Goal: Task Accomplishment & Management: Manage account settings

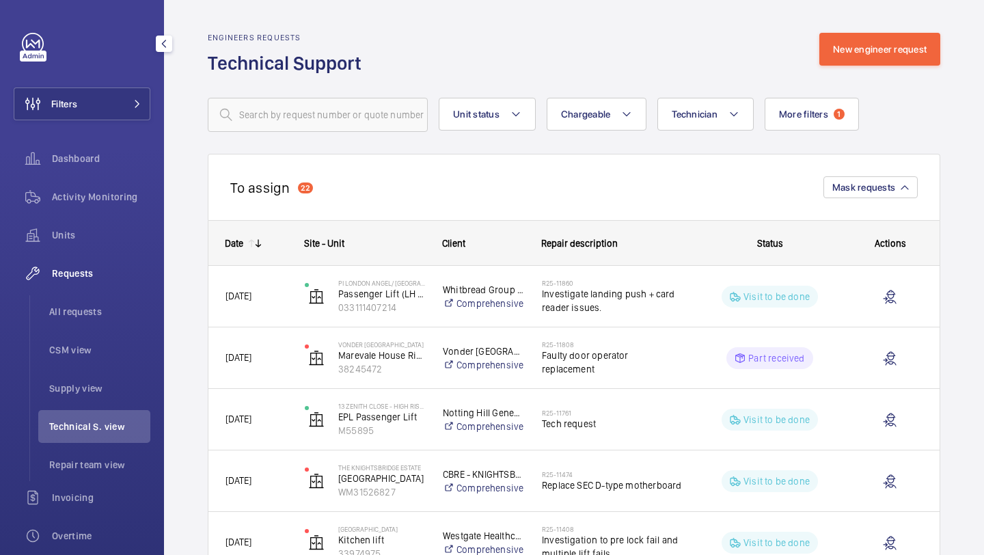
click at [53, 133] on div "Filters Dashboard Activity Monitoring Units Requests All requests CSM view Supp…" at bounding box center [82, 372] width 137 height 678
click at [63, 125] on div "Filters Dashboard Activity Monitoring Units Requests All requests CSM view Supp…" at bounding box center [82, 372] width 137 height 678
click at [78, 110] on button "Filters" at bounding box center [82, 103] width 137 height 33
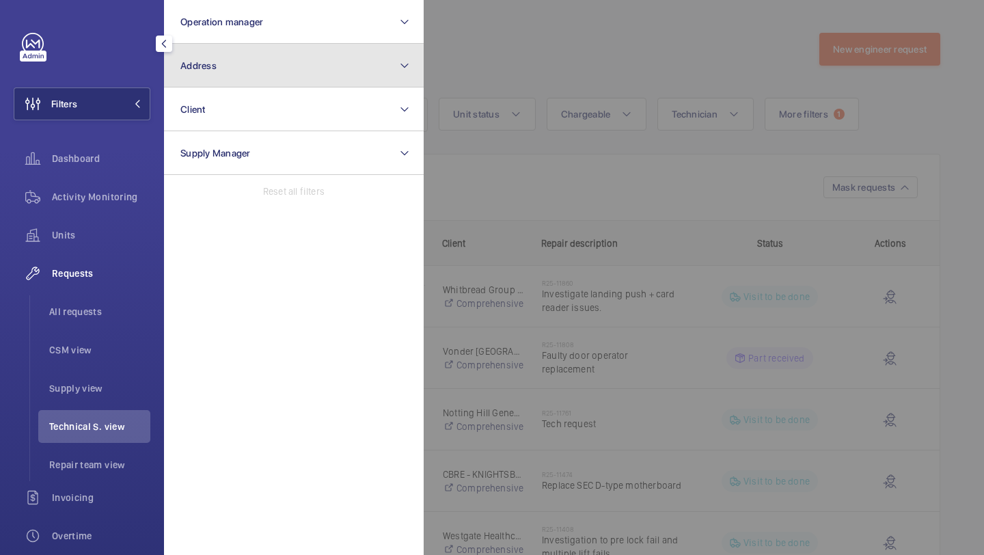
click at [245, 63] on button "Address" at bounding box center [294, 66] width 260 height 44
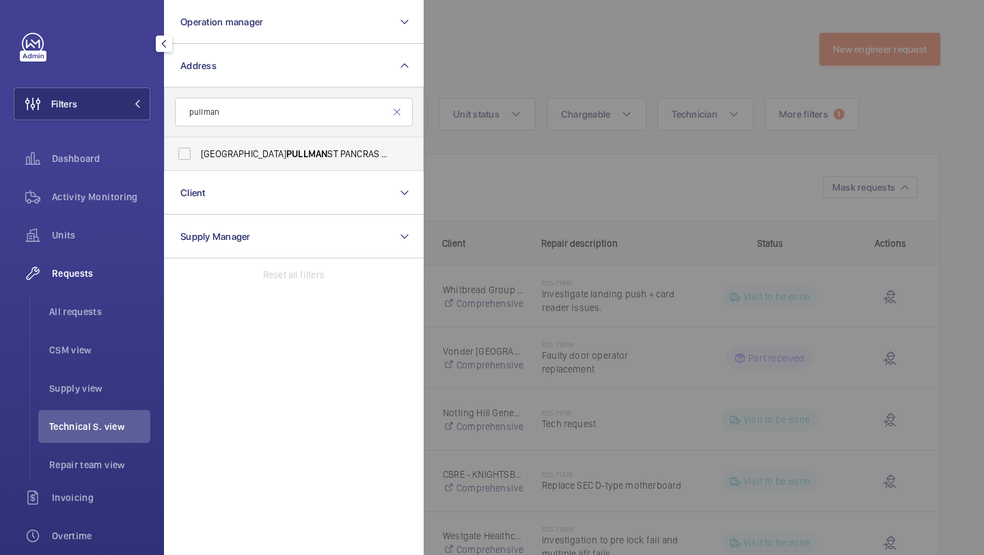
type input "pullman"
click at [286, 152] on span "PULLMAN" at bounding box center [306, 153] width 41 height 11
click at [198, 152] on input "LONDON PULLMAN ST PANCRAS - H5309, [GEOGRAPHIC_DATA], [STREET_ADDRESS]" at bounding box center [184, 153] width 27 height 27
checkbox input "true"
click at [581, 80] on div at bounding box center [916, 277] width 984 height 555
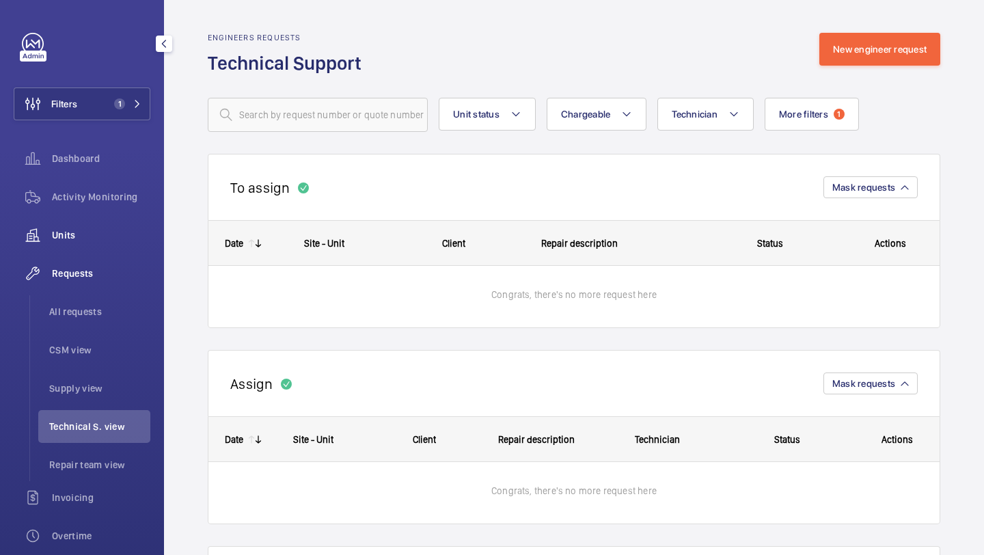
click at [129, 223] on div "Units" at bounding box center [82, 235] width 137 height 33
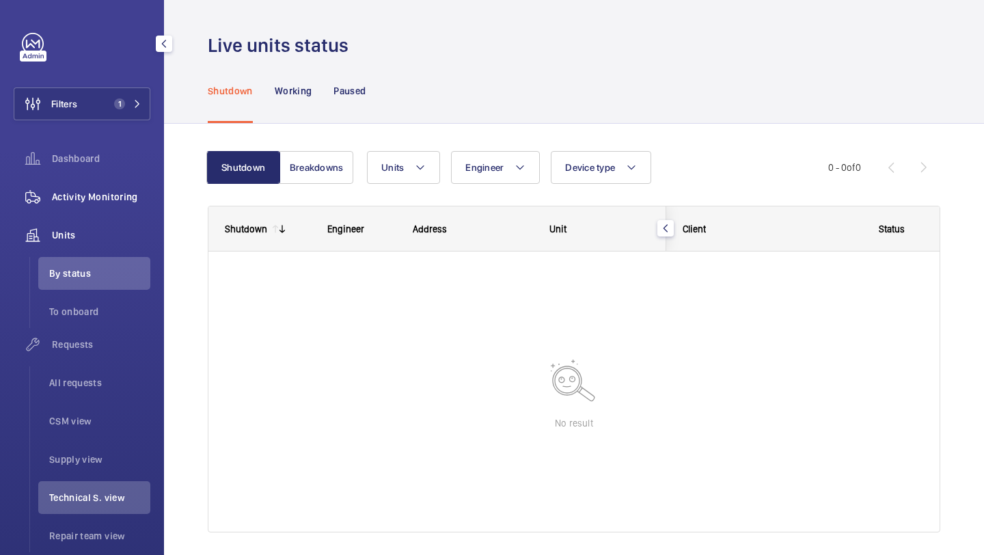
click at [128, 205] on div "Activity Monitoring" at bounding box center [82, 196] width 137 height 33
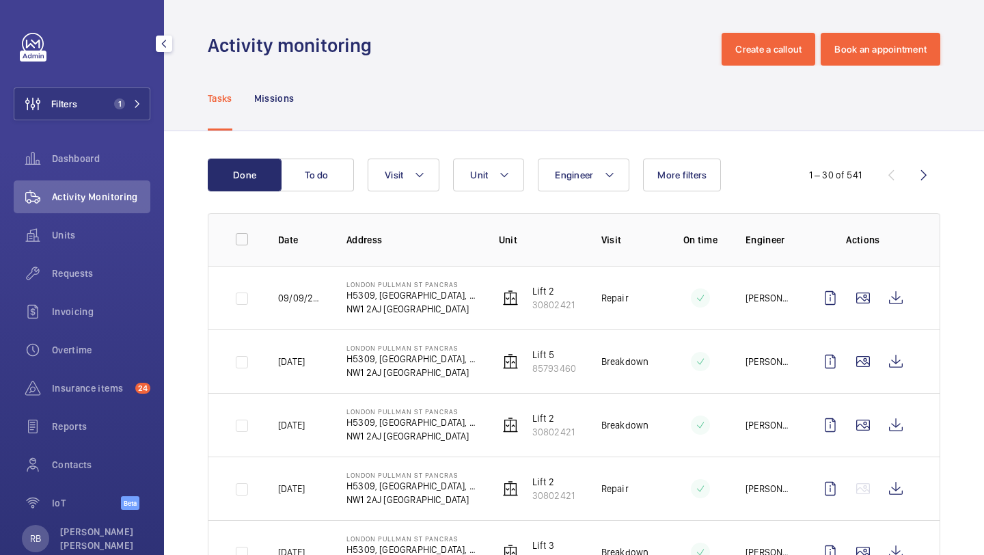
click at [144, 72] on div "Filters 1 Dashboard Activity Monitoring Units Requests Invoicing Overtime Insur…" at bounding box center [82, 279] width 137 height 492
click at [133, 90] on button "Filters 1" at bounding box center [82, 103] width 137 height 33
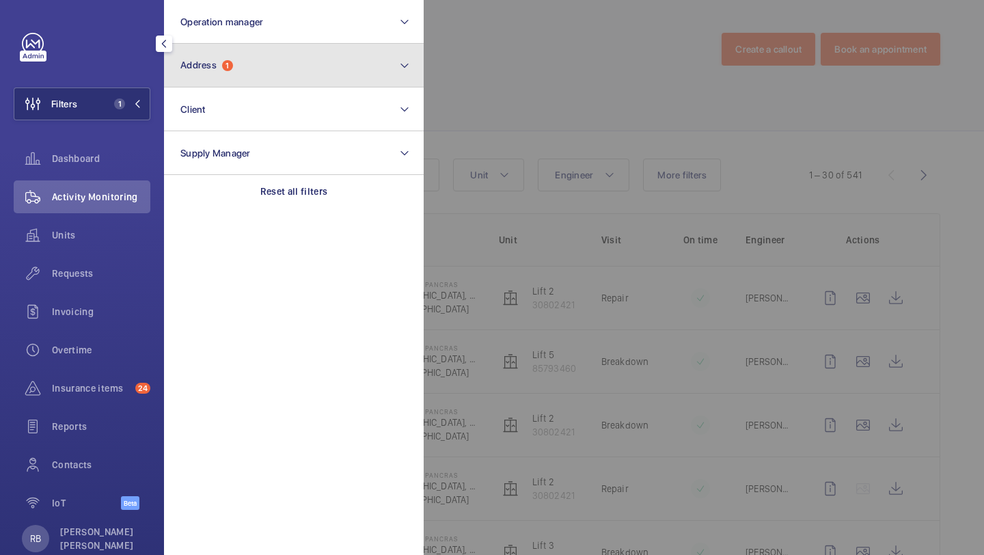
click at [206, 63] on span "Address" at bounding box center [198, 64] width 36 height 11
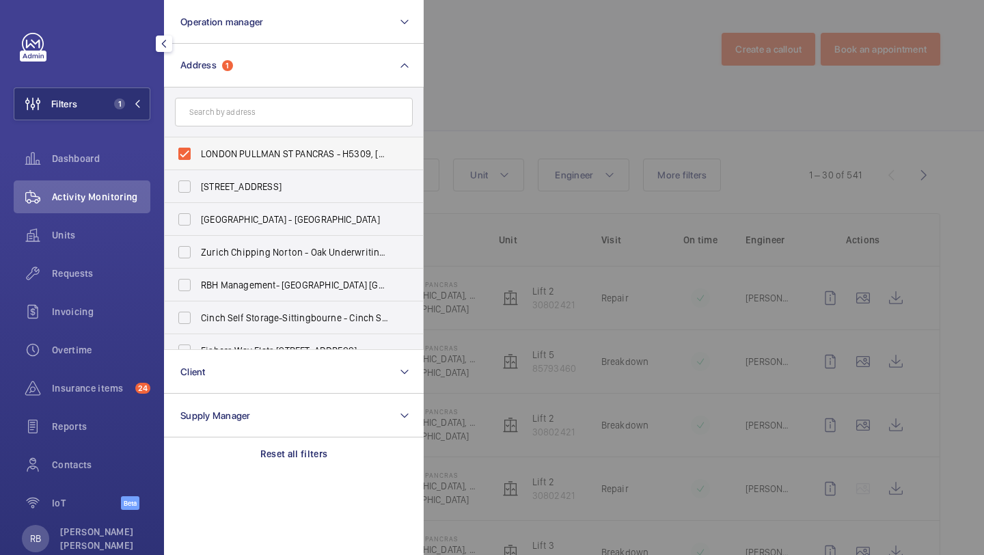
click at [215, 143] on label "LONDON PULLMAN ST PANCRAS - H5309, [GEOGRAPHIC_DATA], [STREET_ADDRESS]" at bounding box center [284, 153] width 238 height 33
click at [198, 143] on input "LONDON PULLMAN ST PANCRAS - H5309, [GEOGRAPHIC_DATA], [STREET_ADDRESS]" at bounding box center [184, 153] width 27 height 27
checkbox input "false"
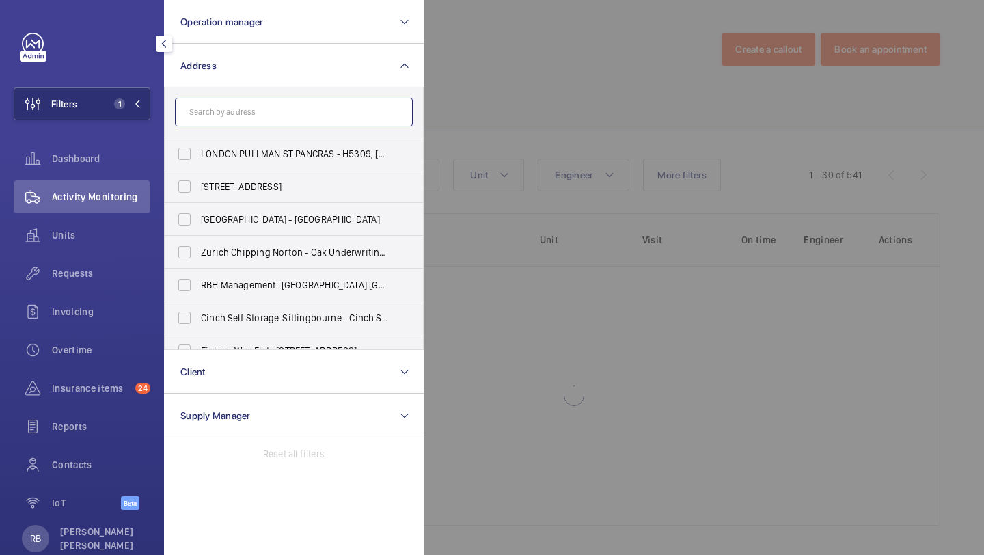
click at [223, 121] on input "text" at bounding box center [294, 112] width 238 height 29
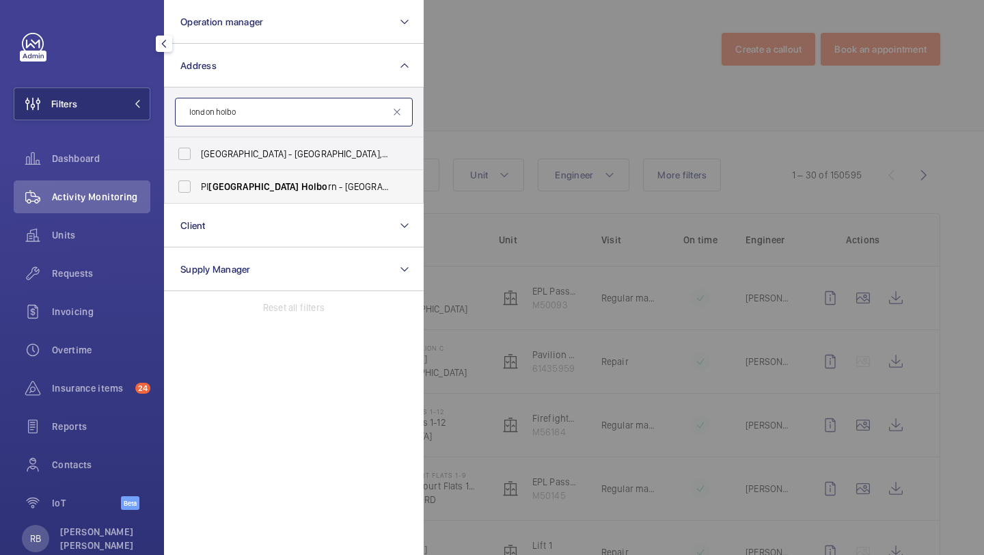
type input "london holbo"
click at [228, 185] on span "[GEOGRAPHIC_DATA]" at bounding box center [253, 186] width 90 height 11
click at [198, 185] on input "PI London [PERSON_NAME] - [STREET_ADDRESS][PERSON_NAME]" at bounding box center [184, 186] width 27 height 27
checkbox input "true"
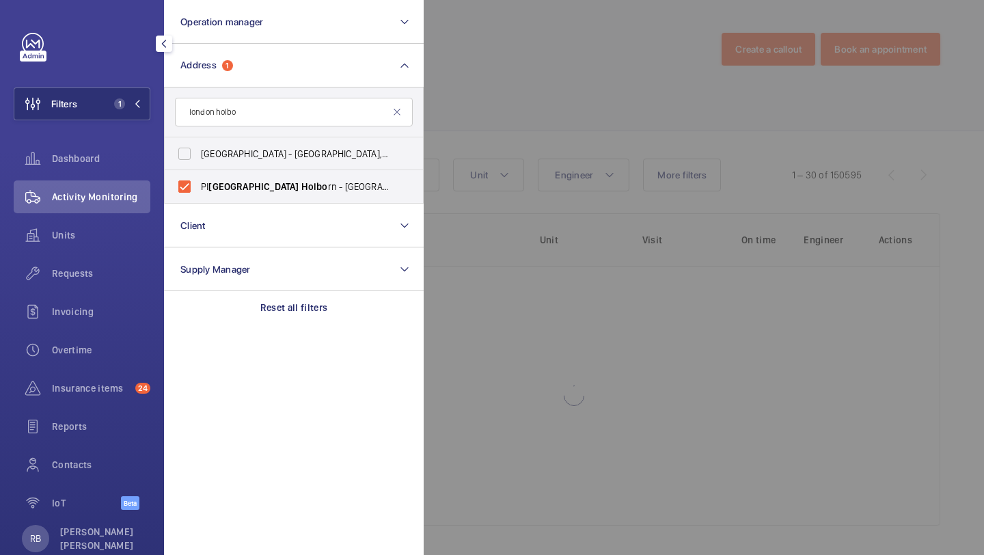
click at [497, 102] on div at bounding box center [916, 277] width 984 height 555
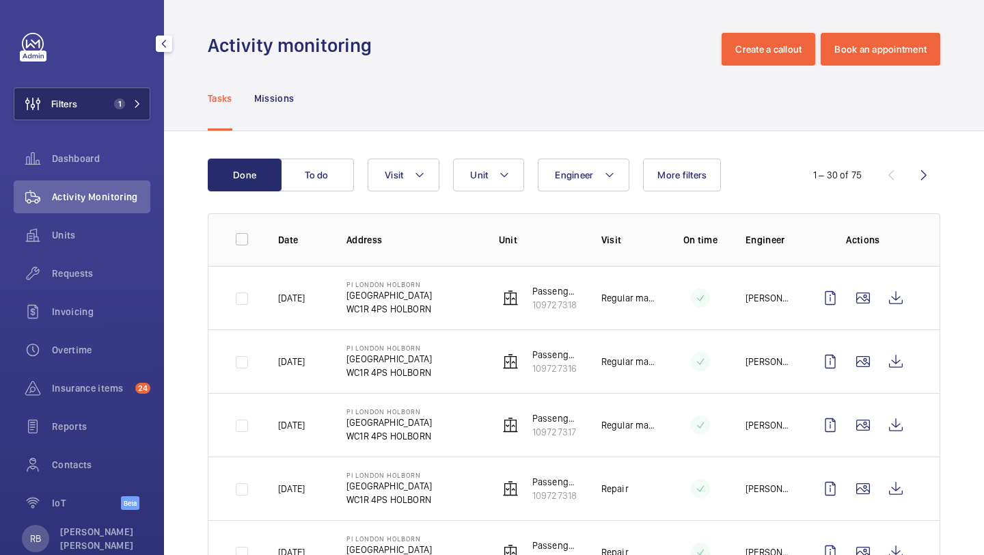
click at [108, 114] on button "Filters 1" at bounding box center [82, 103] width 137 height 33
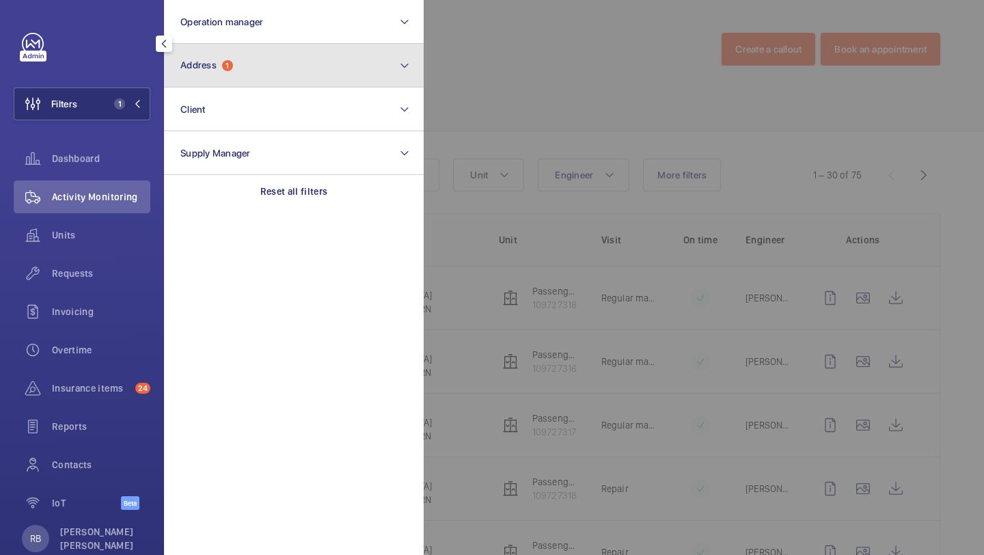
click at [203, 74] on button "Address 1" at bounding box center [294, 66] width 260 height 44
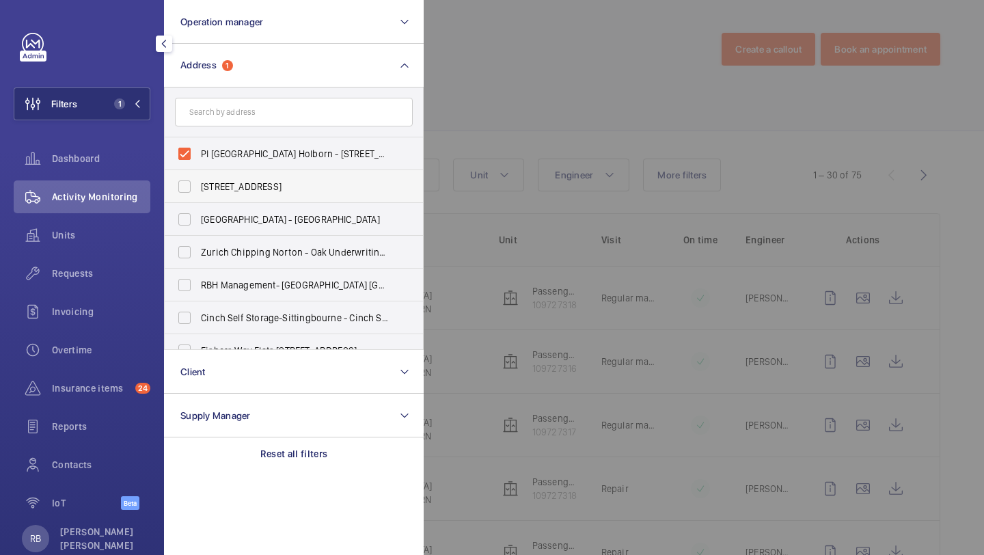
click at [217, 174] on label "[STREET_ADDRESS]" at bounding box center [284, 186] width 238 height 33
click at [198, 174] on input "[STREET_ADDRESS]" at bounding box center [184, 186] width 27 height 27
checkbox input "true"
click at [223, 155] on span "PI [GEOGRAPHIC_DATA] Holborn - [STREET_ADDRESS]" at bounding box center [295, 154] width 188 height 14
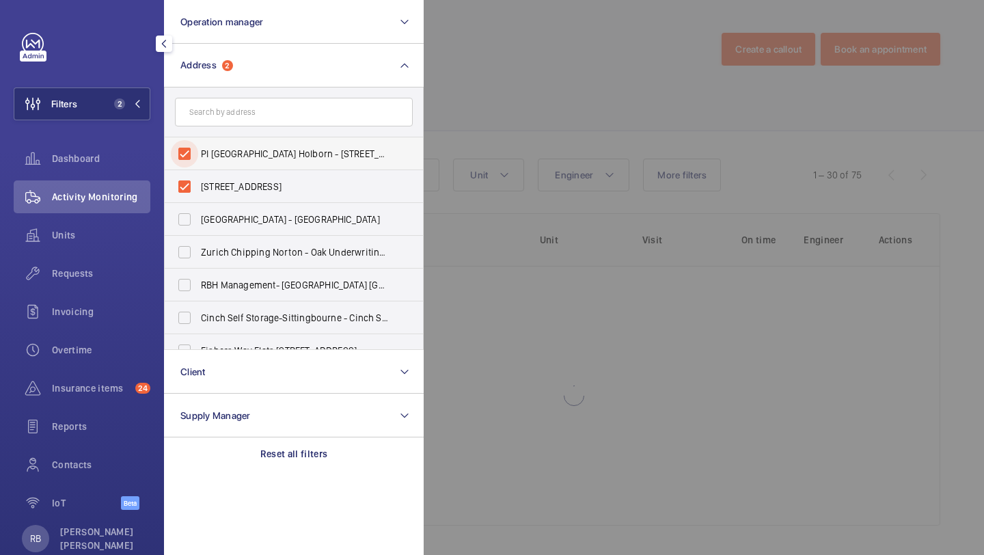
click at [198, 155] on input "PI [GEOGRAPHIC_DATA] Holborn - [STREET_ADDRESS]" at bounding box center [184, 153] width 27 height 27
checkbox input "false"
click at [221, 184] on span "[STREET_ADDRESS]" at bounding box center [295, 187] width 188 height 14
click at [198, 184] on input "[STREET_ADDRESS]" at bounding box center [184, 186] width 27 height 27
checkbox input "false"
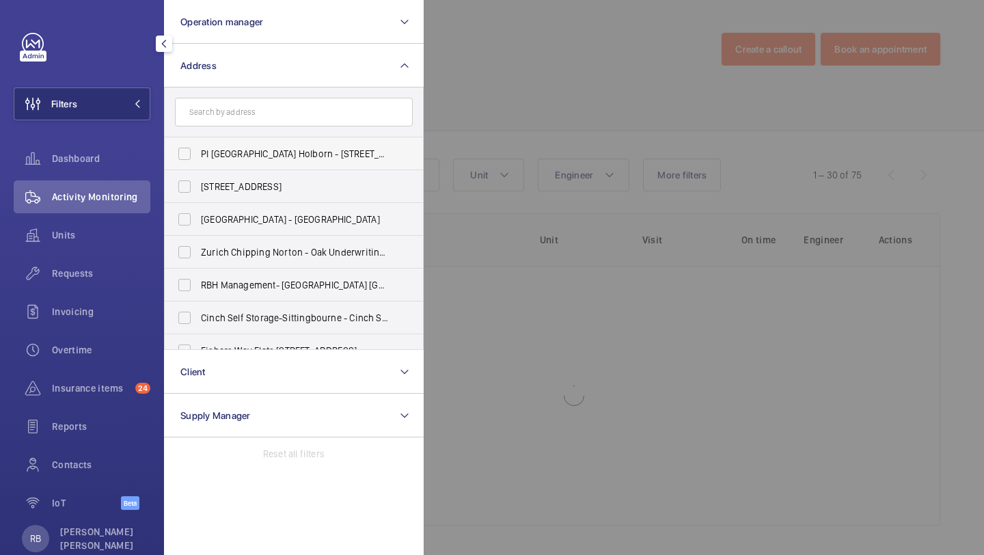
click at [233, 141] on label "PI [GEOGRAPHIC_DATA] Holborn - [STREET_ADDRESS]" at bounding box center [284, 153] width 238 height 33
click at [198, 141] on input "PI [GEOGRAPHIC_DATA] Holborn - [STREET_ADDRESS]" at bounding box center [184, 153] width 27 height 27
click at [229, 153] on span "PI [GEOGRAPHIC_DATA] Holborn - [STREET_ADDRESS]" at bounding box center [295, 154] width 188 height 14
click at [198, 153] on input "PI [GEOGRAPHIC_DATA] Holborn - [STREET_ADDRESS]" at bounding box center [184, 153] width 27 height 27
checkbox input "false"
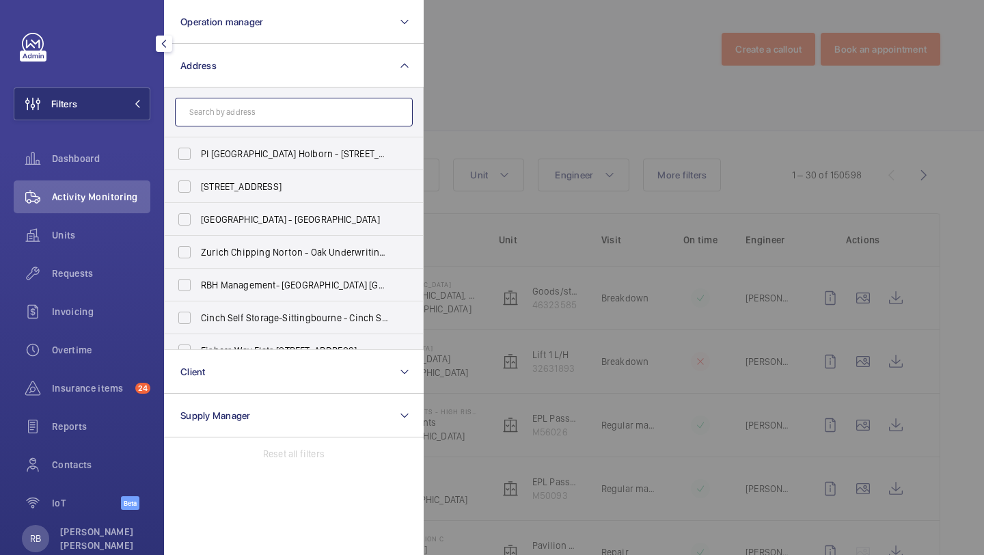
click at [304, 98] on input "text" at bounding box center [294, 112] width 238 height 29
click at [471, 90] on div at bounding box center [916, 277] width 984 height 555
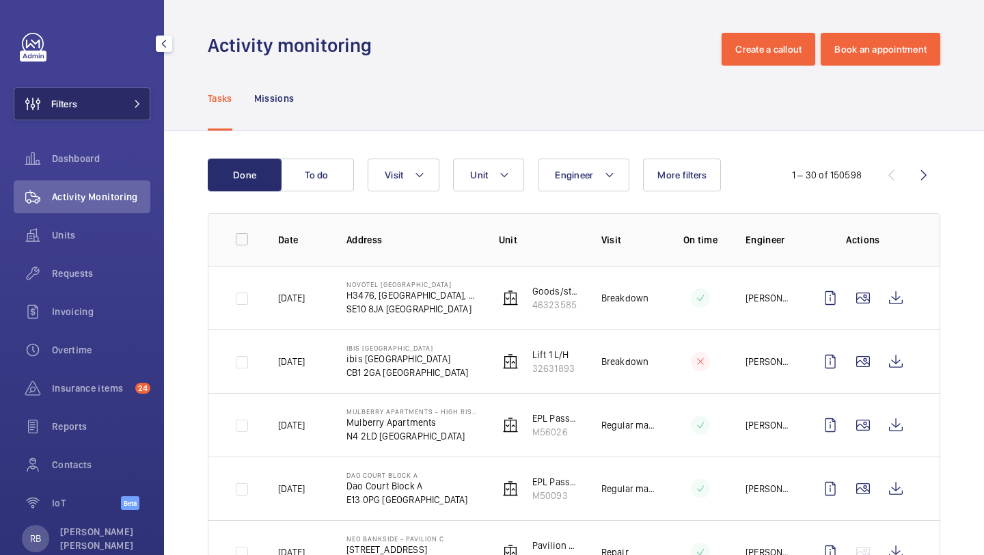
click at [91, 104] on button "Filters" at bounding box center [82, 103] width 137 height 33
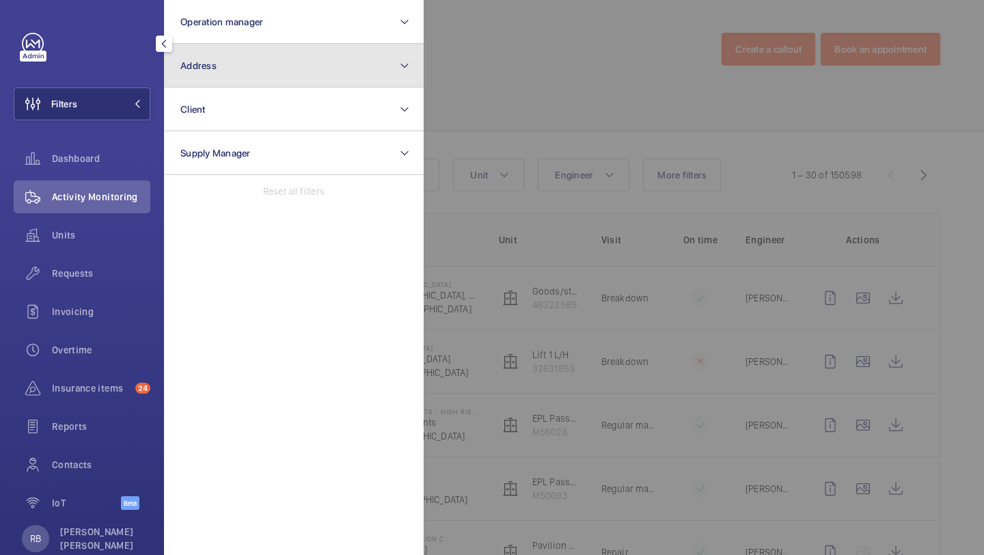
click at [251, 79] on button "Address" at bounding box center [294, 66] width 260 height 44
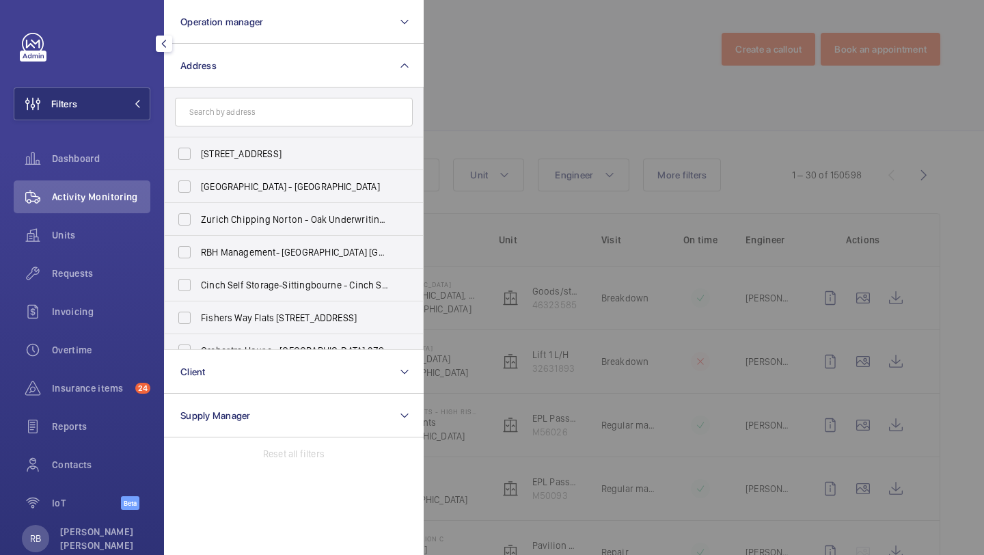
click at [256, 121] on input "text" at bounding box center [294, 112] width 238 height 29
click at [267, 113] on input "text" at bounding box center [294, 112] width 238 height 29
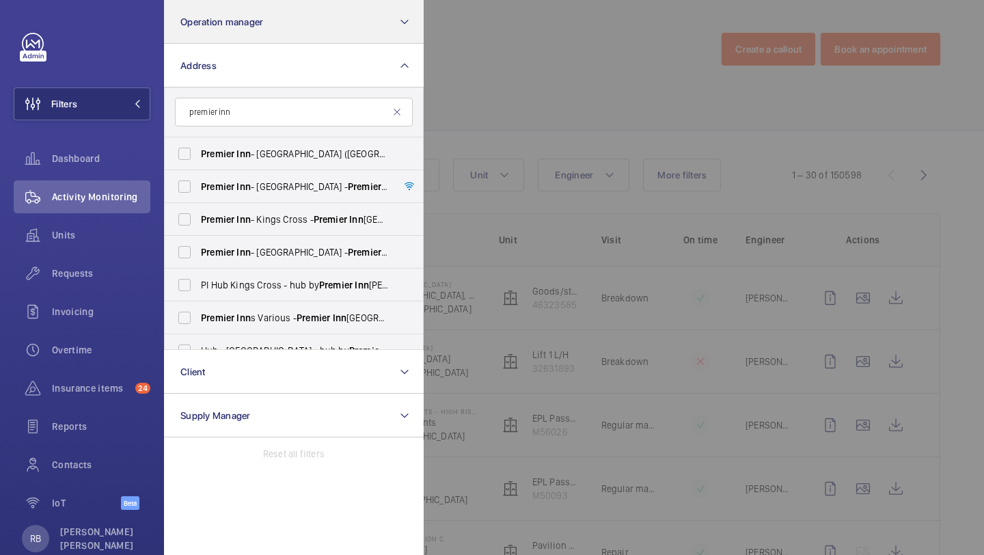
type input "premier inn"
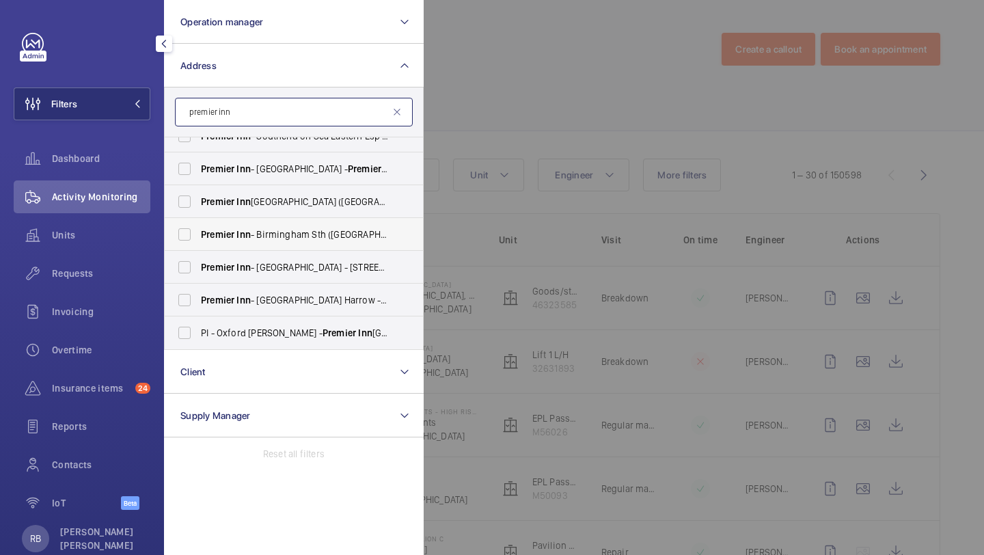
scroll to position [726, 0]
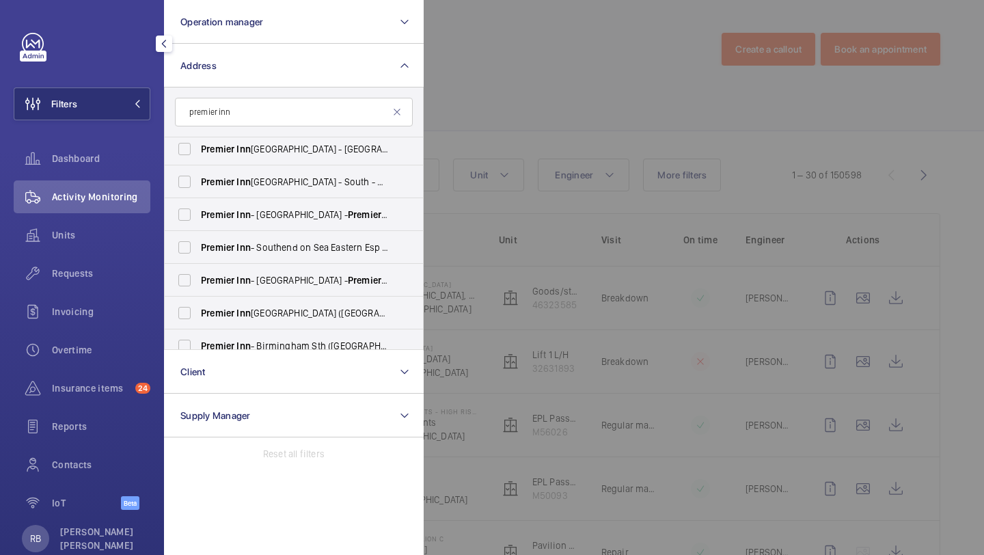
click at [484, 36] on div at bounding box center [916, 277] width 984 height 555
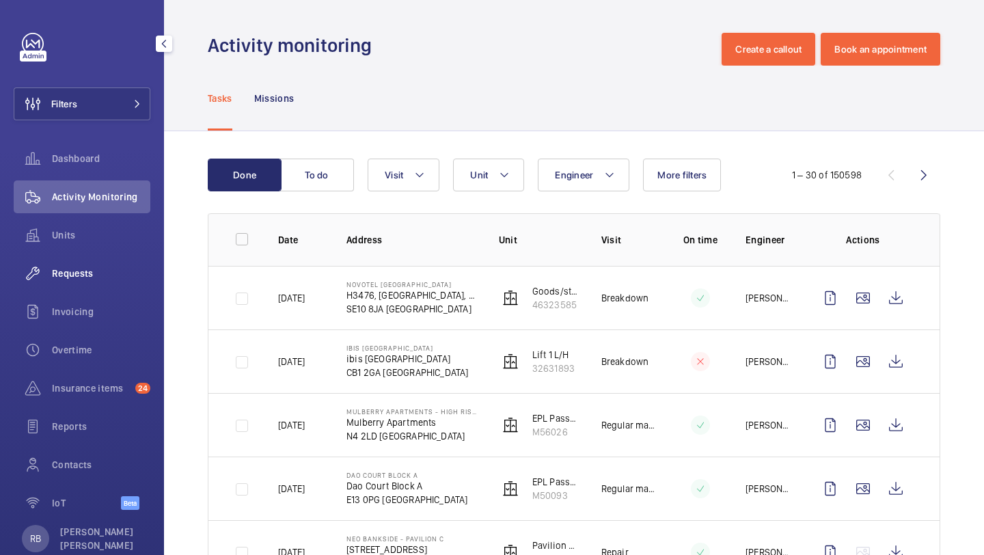
click at [91, 281] on div "Requests" at bounding box center [82, 273] width 137 height 33
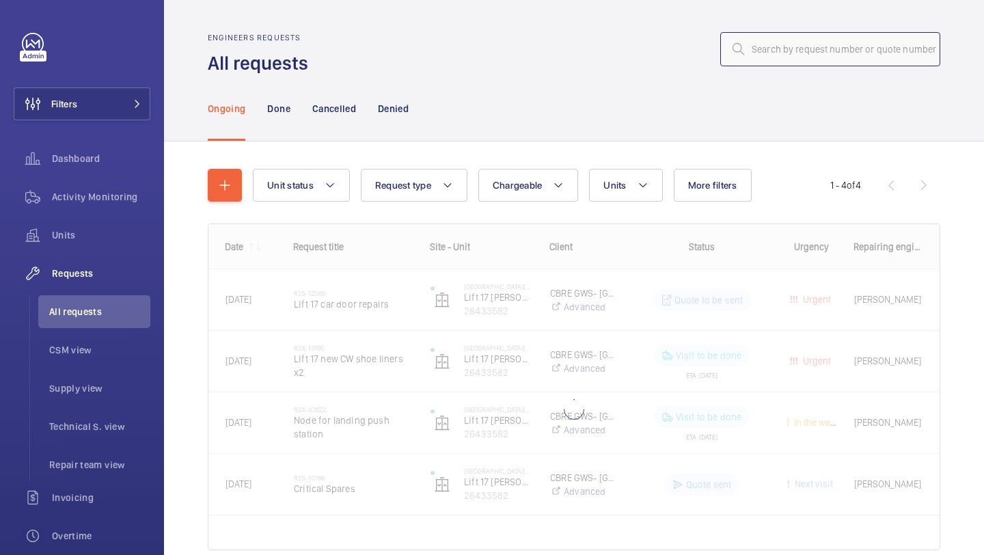
click at [777, 36] on input "text" at bounding box center [830, 49] width 220 height 34
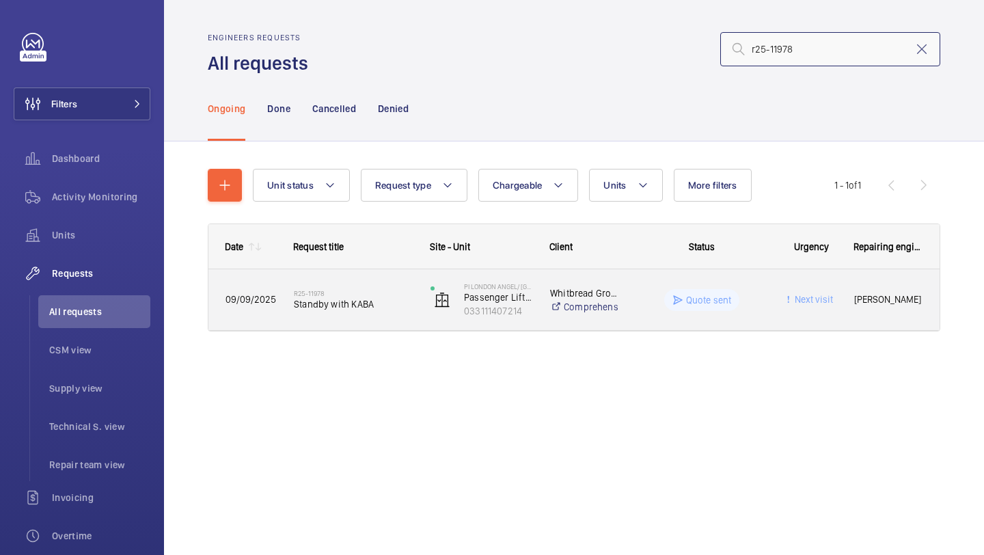
type input "r25-11978"
click at [391, 304] on span "Standby with KABA" at bounding box center [353, 304] width 119 height 14
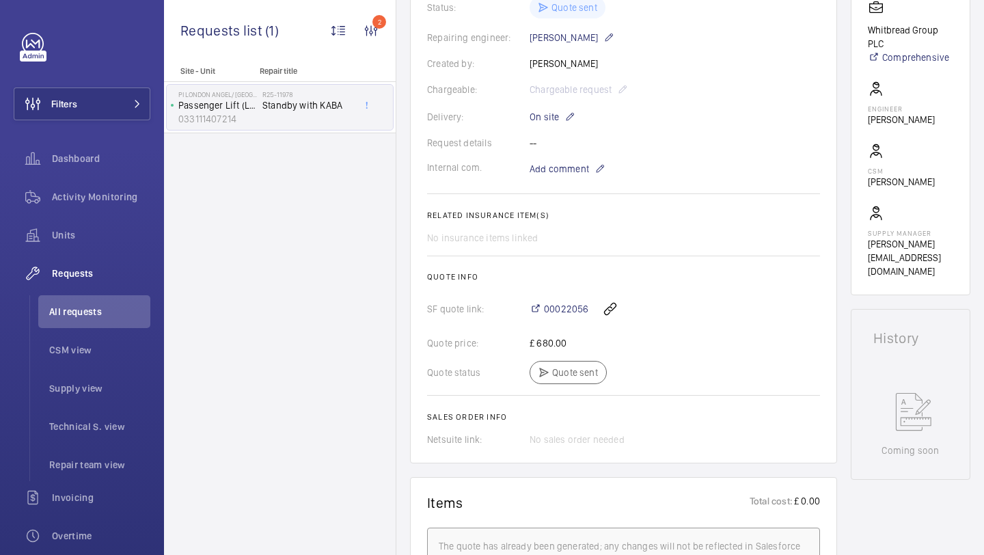
scroll to position [329, 0]
click at [568, 309] on span "00022056" at bounding box center [566, 308] width 44 height 14
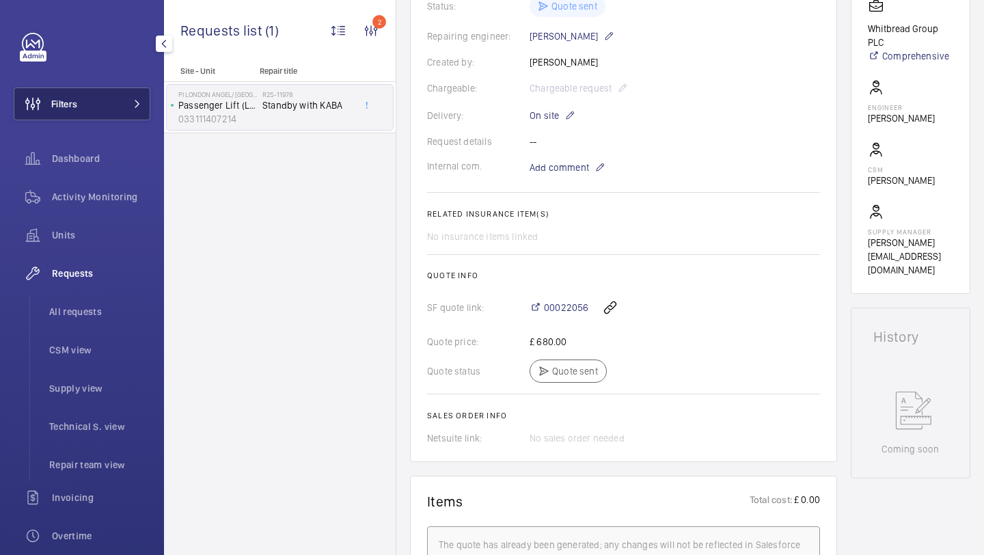
click at [111, 108] on button "Filters" at bounding box center [82, 103] width 137 height 33
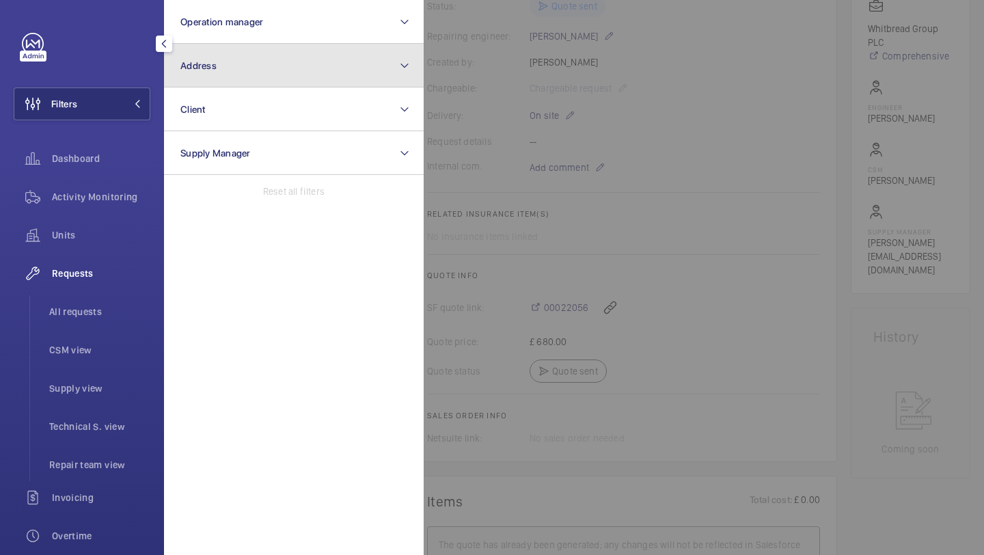
click at [230, 72] on button "Address" at bounding box center [294, 66] width 260 height 44
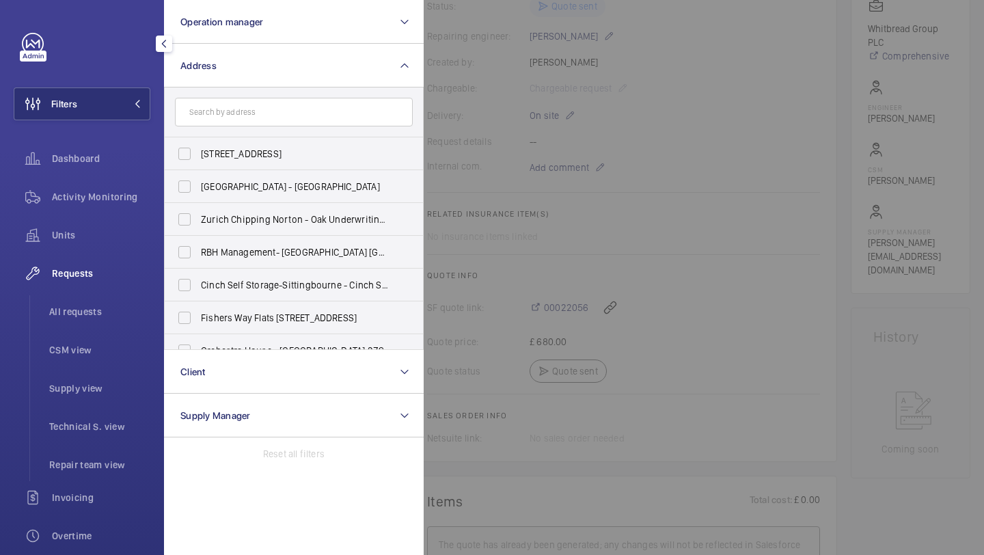
click at [467, 84] on div at bounding box center [916, 277] width 984 height 555
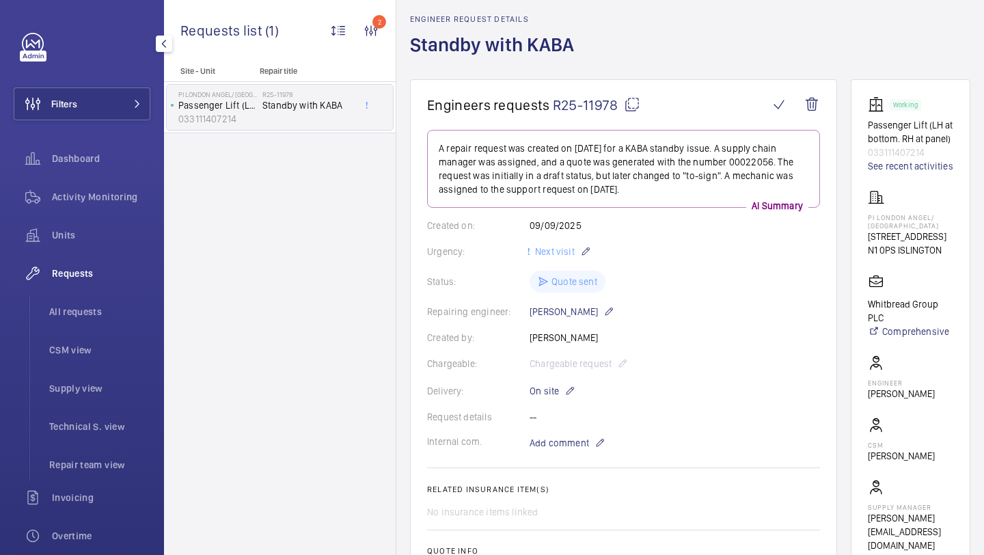
scroll to position [55, 0]
click at [66, 105] on span "Filters" at bounding box center [64, 104] width 26 height 14
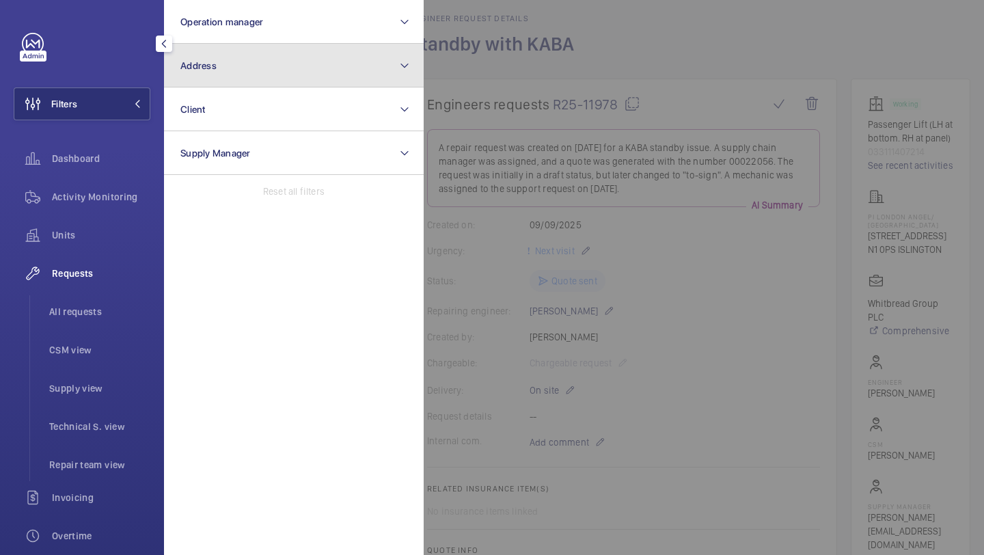
click at [232, 49] on button "Address" at bounding box center [294, 66] width 260 height 44
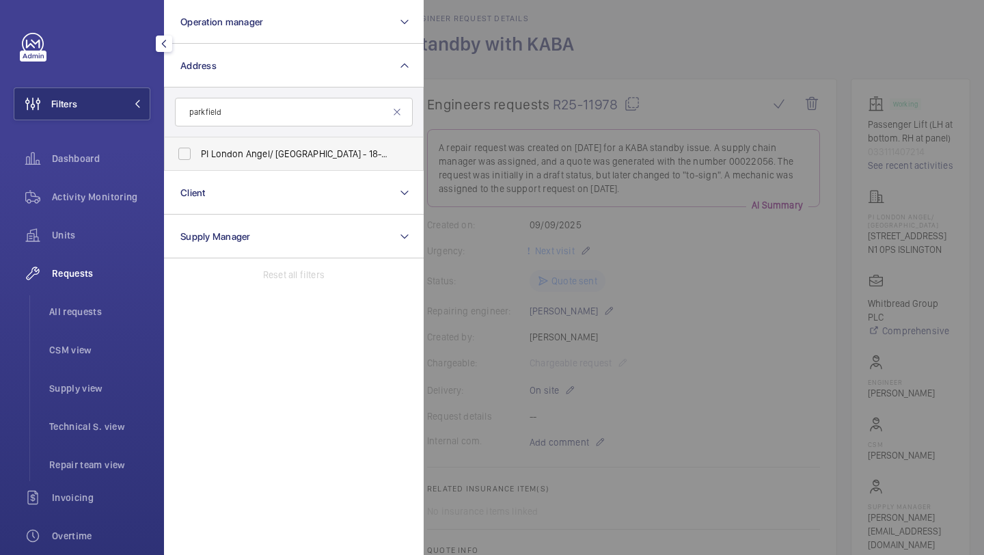
type input "parkfield"
click at [324, 156] on span "PI [GEOGRAPHIC_DATA] Angel/ [GEOGRAPHIC_DATA] - [STREET_ADDRESS]" at bounding box center [295, 154] width 188 height 14
click at [198, 156] on input "PI [GEOGRAPHIC_DATA] Angel/ [GEOGRAPHIC_DATA] - [STREET_ADDRESS]" at bounding box center [184, 153] width 27 height 27
checkbox input "true"
click at [518, 122] on div at bounding box center [916, 277] width 984 height 555
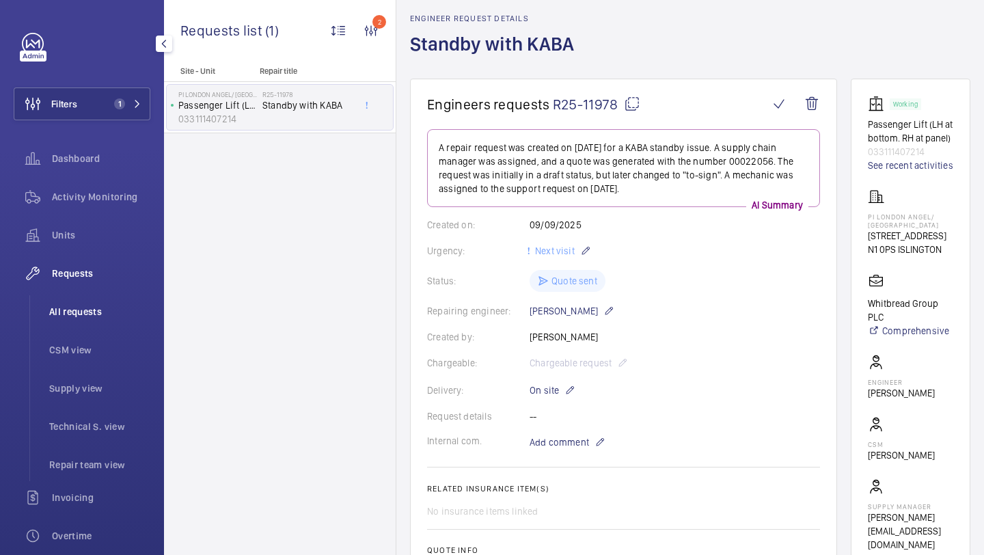
click at [101, 301] on li "All requests" at bounding box center [94, 311] width 112 height 33
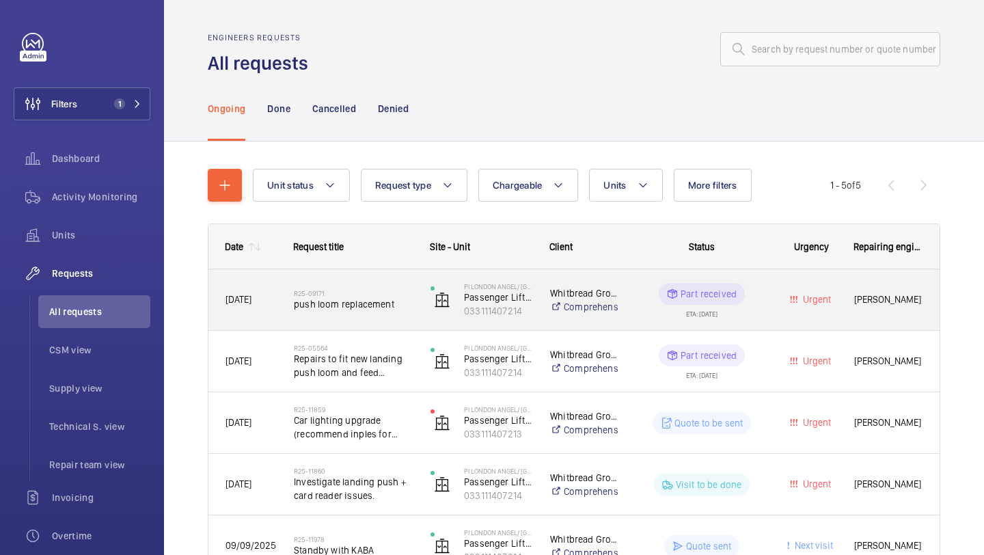
scroll to position [88, 0]
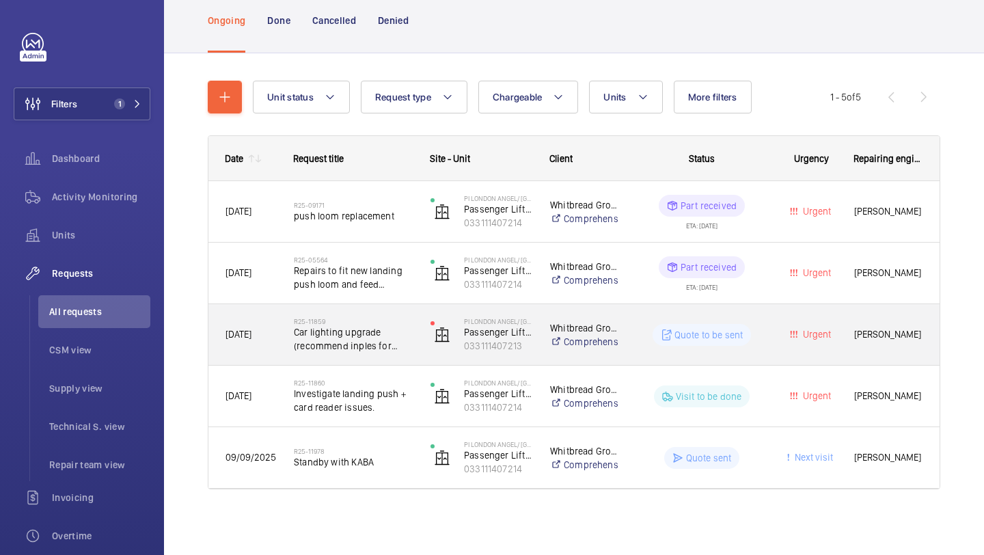
click at [396, 332] on span "Car lighting upgrade (recommend inples for both units)." at bounding box center [353, 338] width 119 height 27
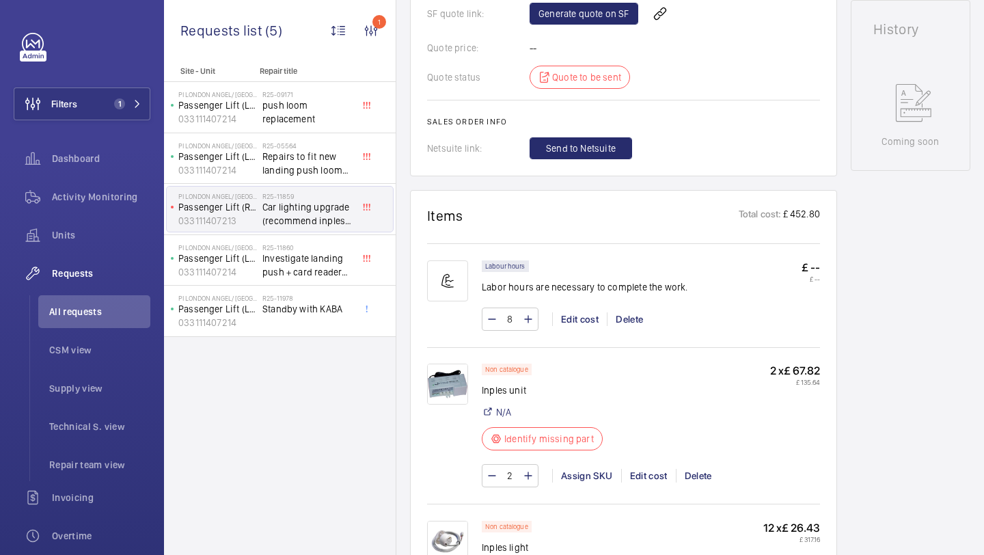
scroll to position [663, 0]
click at [450, 396] on img at bounding box center [447, 382] width 41 height 41
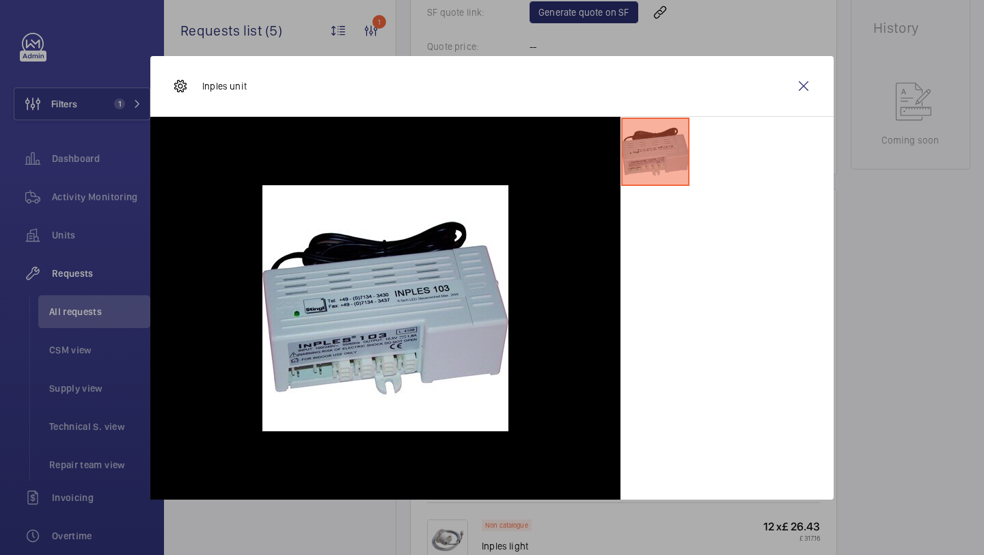
click at [811, 68] on div "Inples unit" at bounding box center [491, 86] width 683 height 61
click at [803, 81] on wm-front-icon-button at bounding box center [803, 86] width 33 height 33
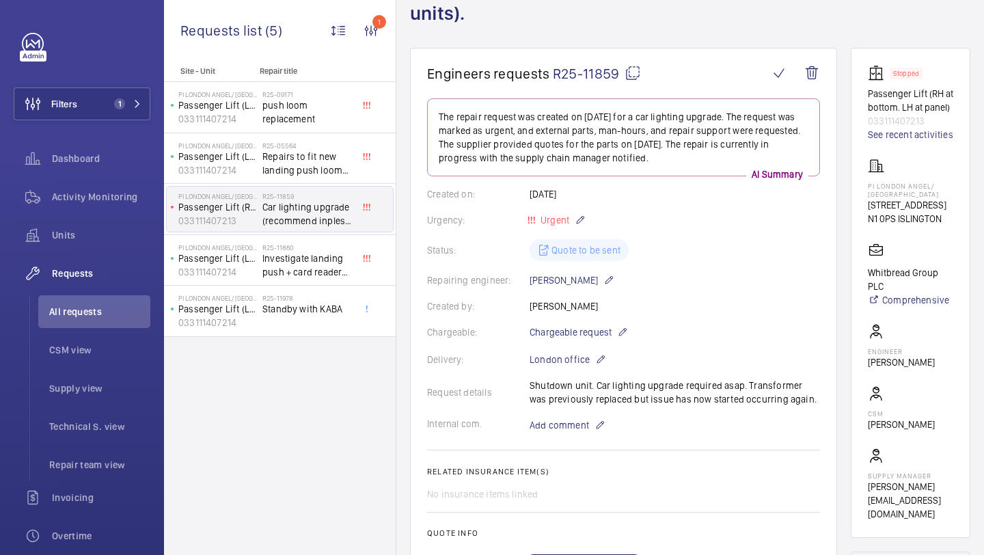
scroll to position [833, 0]
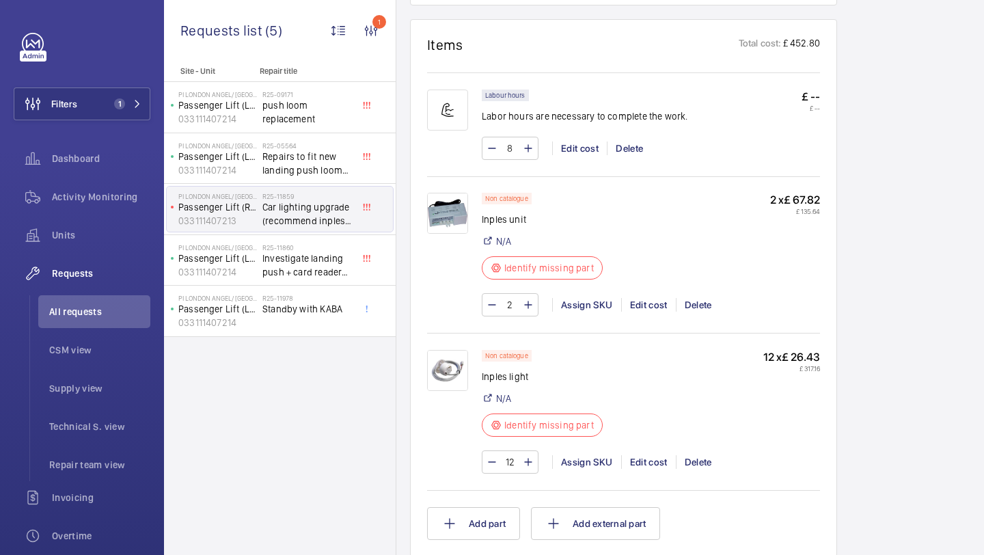
click at [453, 372] on img at bounding box center [447, 370] width 41 height 41
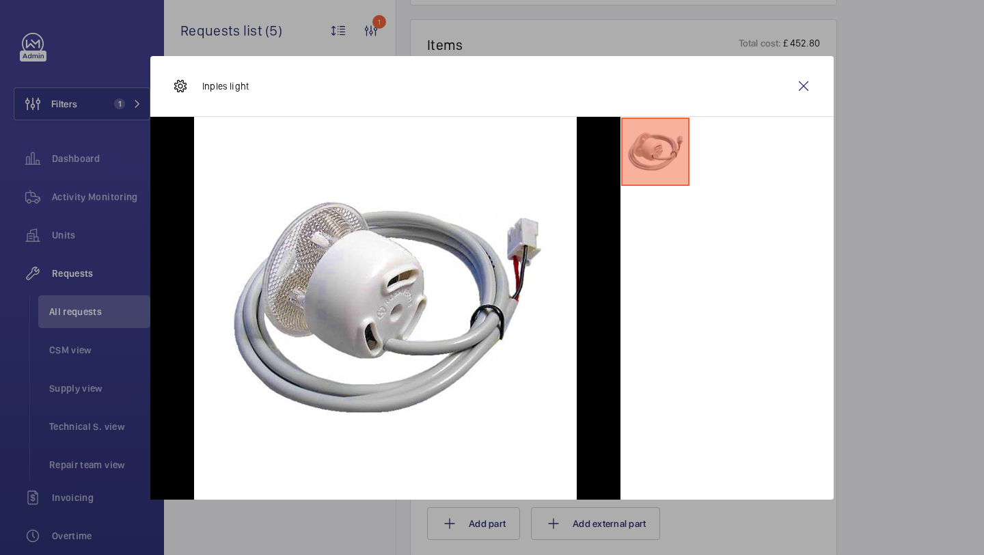
click at [810, 81] on wm-front-icon-button at bounding box center [803, 86] width 33 height 33
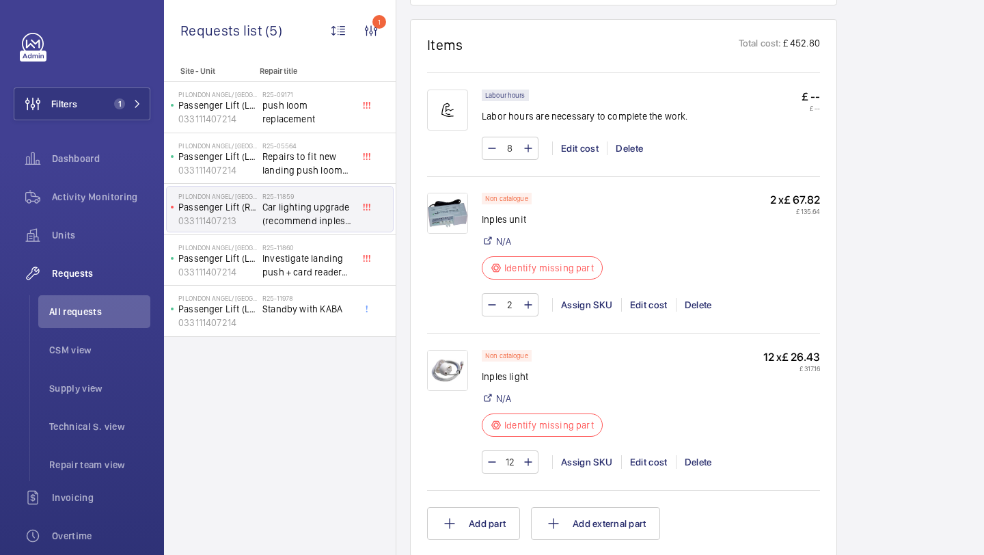
scroll to position [1250, 0]
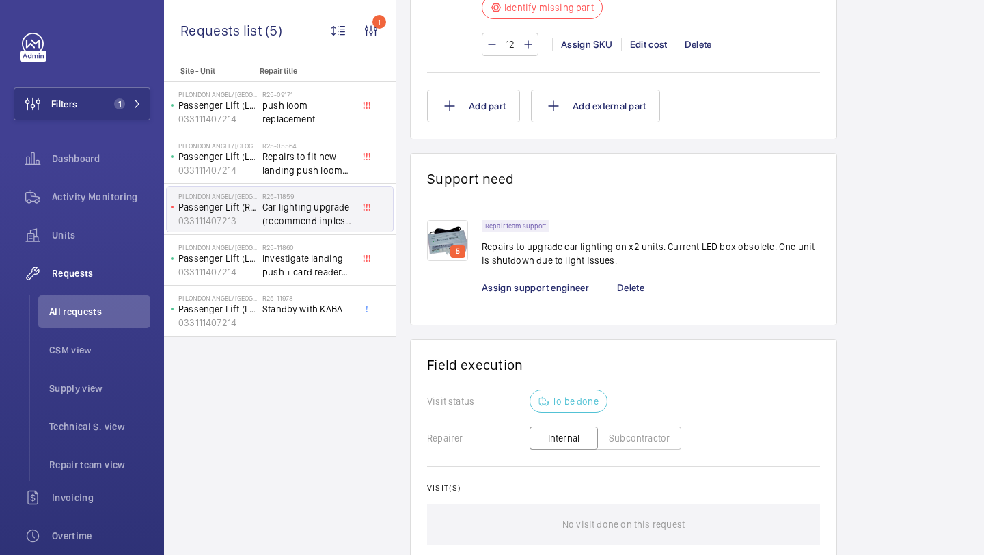
click at [453, 246] on img at bounding box center [447, 240] width 41 height 41
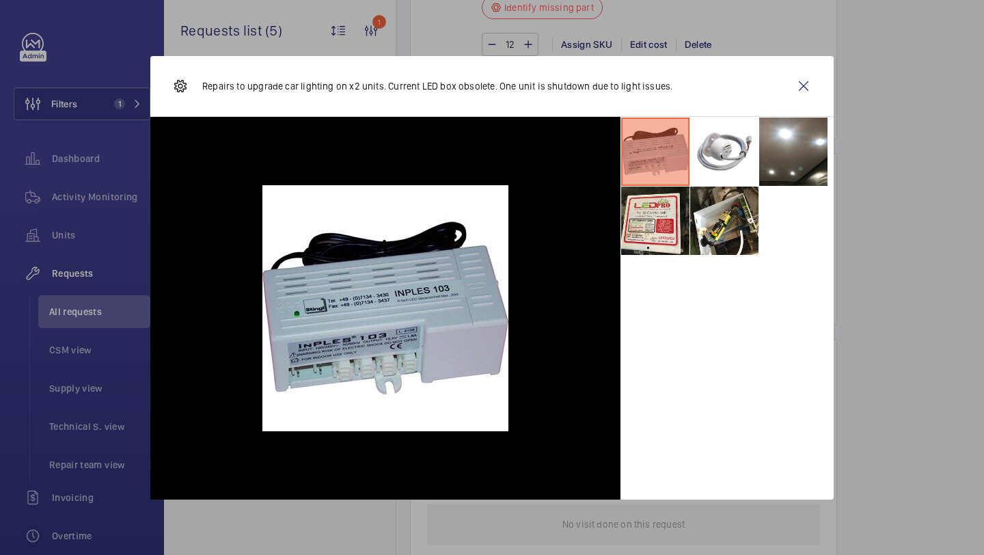
click at [803, 85] on wm-front-icon-button at bounding box center [803, 86] width 33 height 33
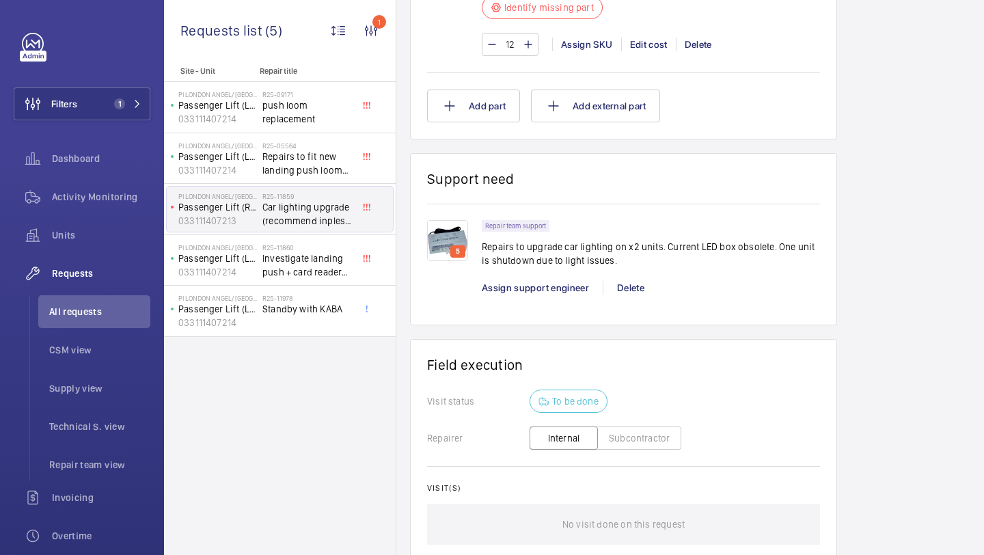
click at [635, 233] on div "Repair team support Repairs to upgrade car lighting on x2 units. Current LED bo…" at bounding box center [651, 247] width 338 height 55
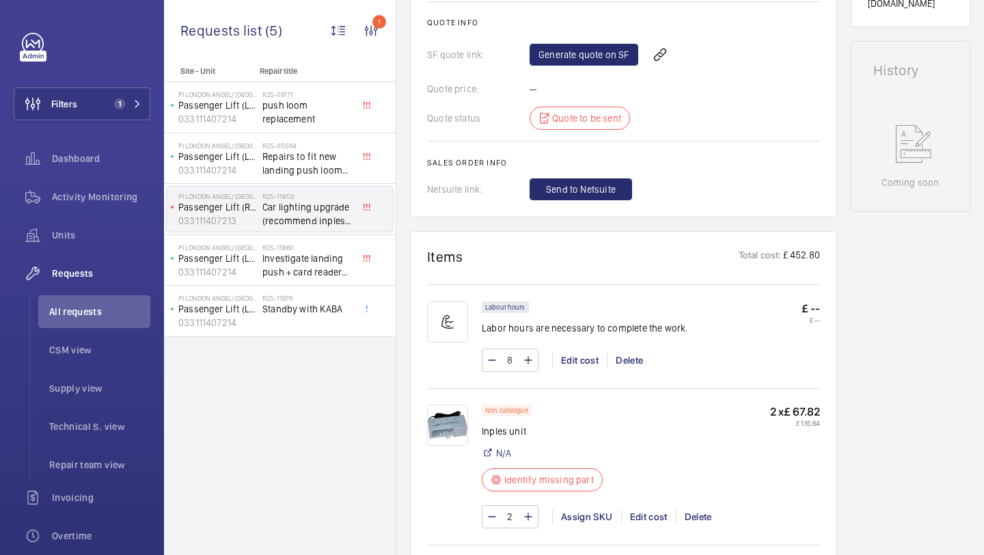
scroll to position [622, 0]
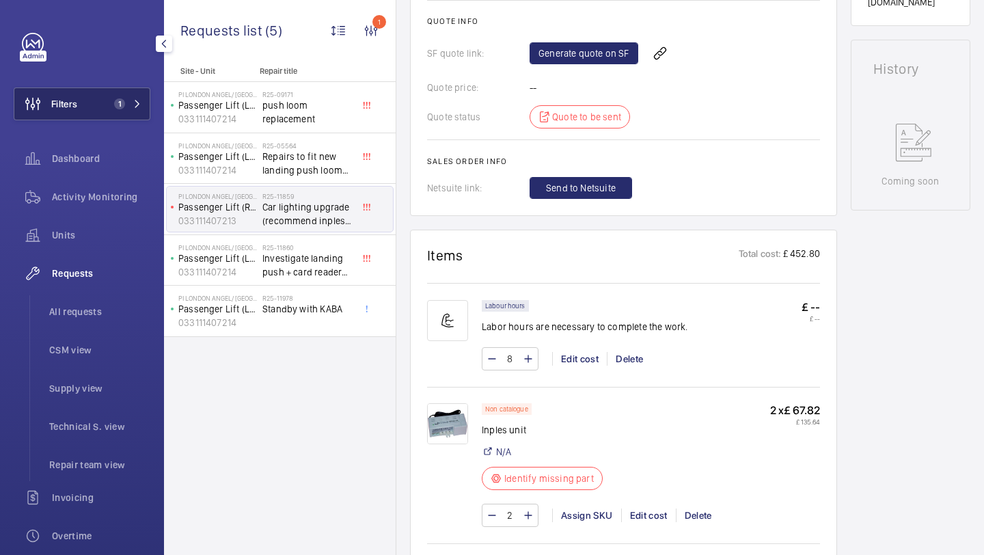
click at [124, 98] on button "Filters 1" at bounding box center [82, 103] width 137 height 33
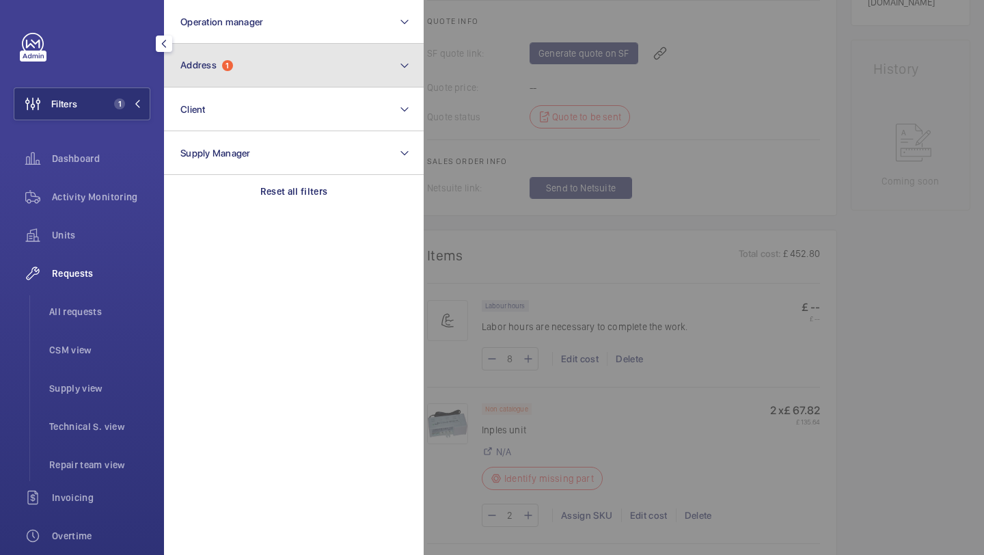
click at [227, 70] on span "1" at bounding box center [227, 65] width 11 height 11
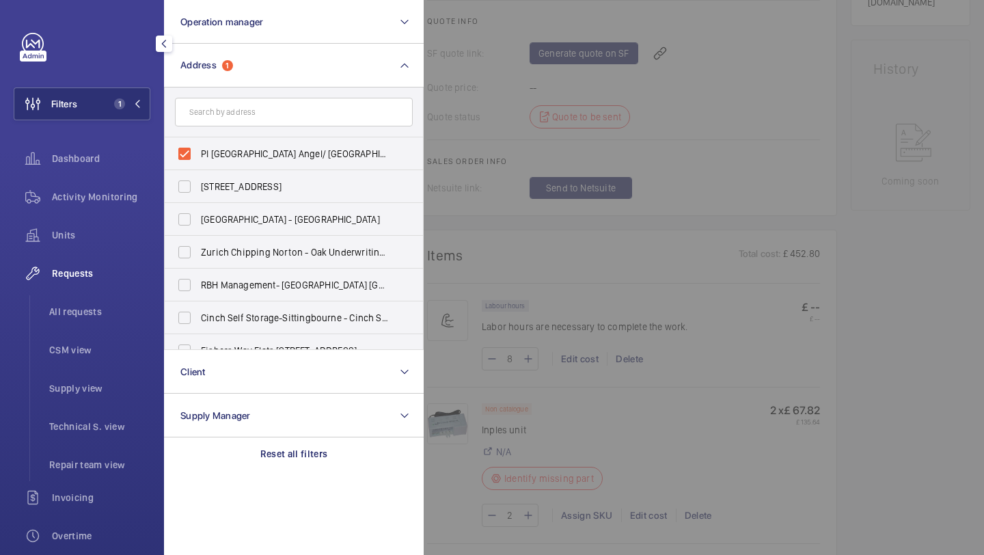
click at [331, 136] on form at bounding box center [294, 112] width 258 height 50
click at [331, 144] on label "PI [GEOGRAPHIC_DATA] Angel/ [GEOGRAPHIC_DATA] - [STREET_ADDRESS]" at bounding box center [284, 153] width 238 height 33
click at [198, 144] on input "PI [GEOGRAPHIC_DATA] Angel/ [GEOGRAPHIC_DATA] - [STREET_ADDRESS]" at bounding box center [184, 153] width 27 height 27
checkbox input "false"
click at [451, 110] on div at bounding box center [916, 277] width 984 height 555
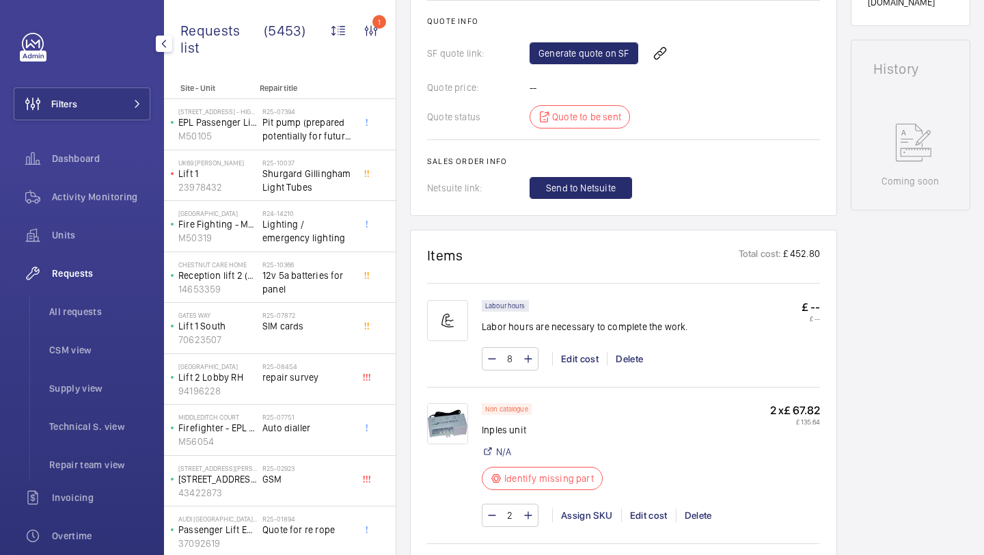
click at [130, 79] on div "Filters Dashboard Activity Monitoring Units Requests All requests CSM view Supp…" at bounding box center [82, 372] width 137 height 678
click at [117, 109] on button "Filters" at bounding box center [82, 103] width 137 height 33
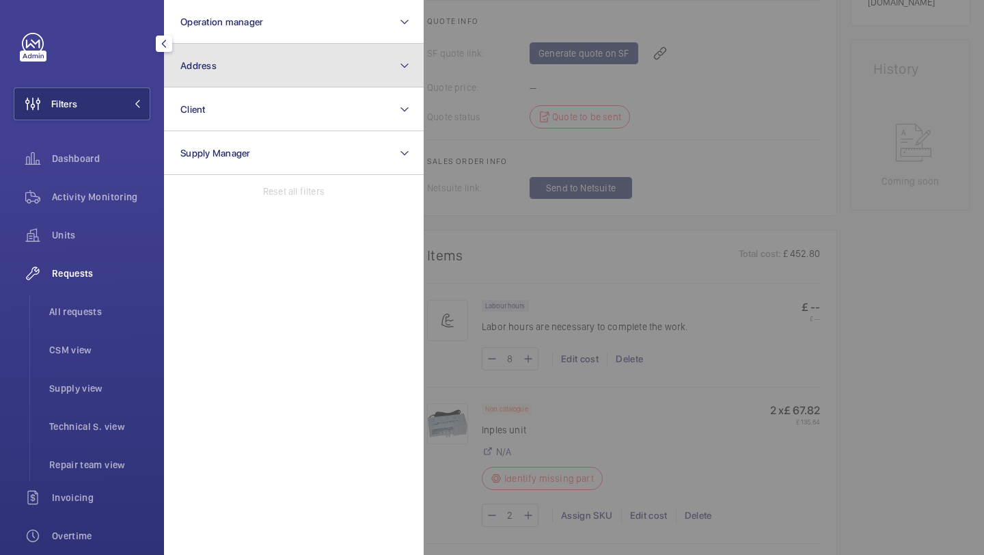
click at [218, 59] on button "Address" at bounding box center [294, 66] width 260 height 44
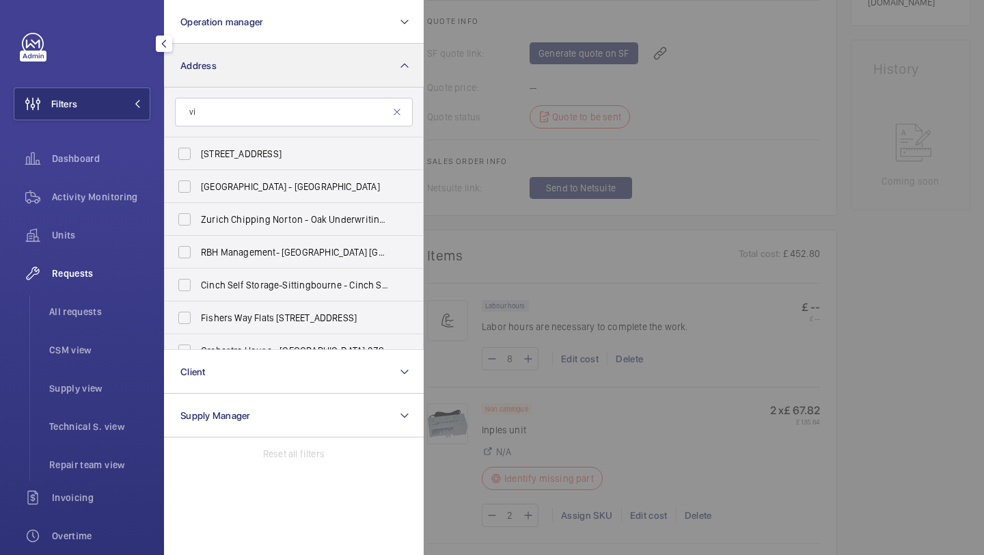
type input "v"
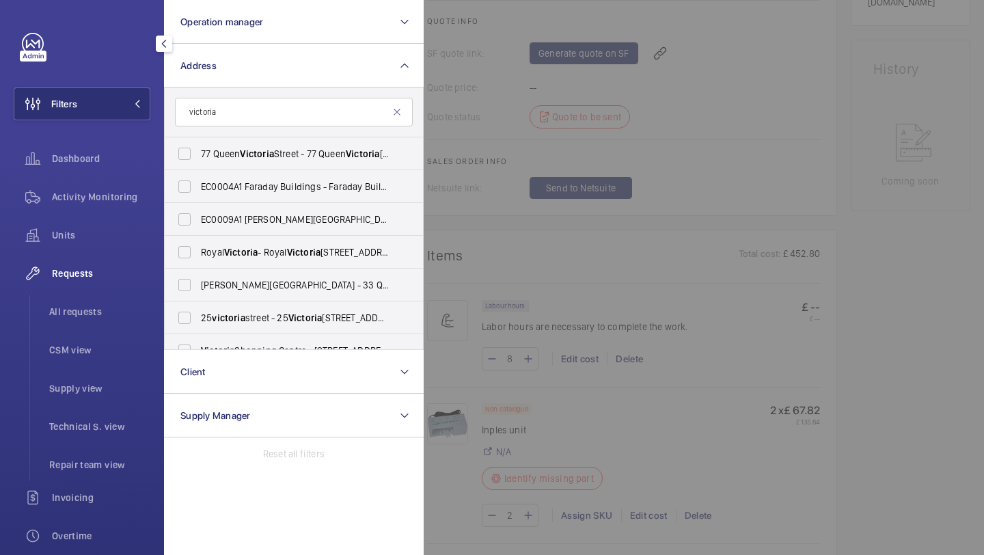
click at [277, 125] on input "victoria" at bounding box center [294, 112] width 238 height 29
click at [274, 118] on input "victoria" at bounding box center [294, 112] width 238 height 29
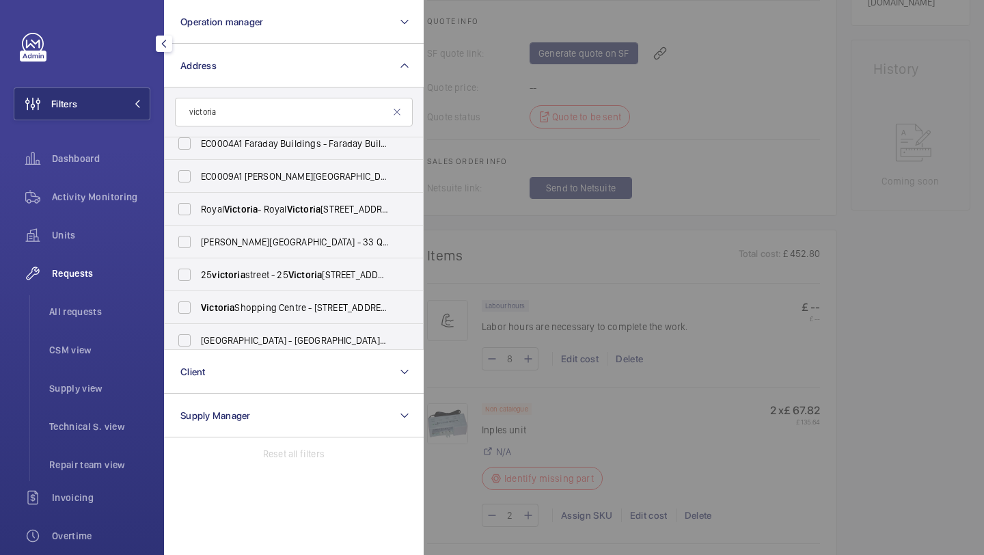
scroll to position [44, 0]
type input "victoria"
click at [247, 292] on label "[GEOGRAPHIC_DATA] - [STREET_ADDRESS]" at bounding box center [284, 306] width 238 height 33
click at [198, 293] on input "[GEOGRAPHIC_DATA] - [STREET_ADDRESS]" at bounding box center [184, 306] width 27 height 27
checkbox input "true"
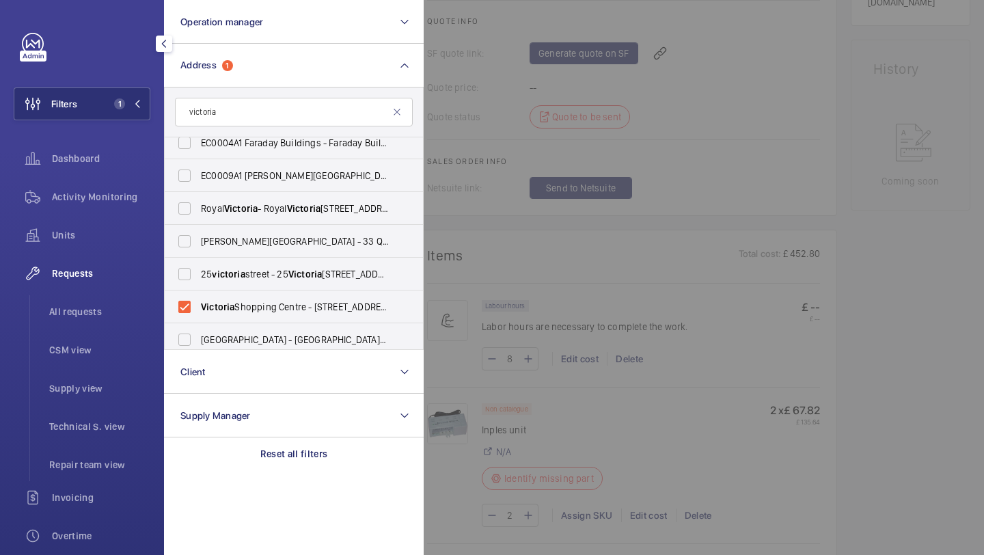
click at [439, 199] on div at bounding box center [916, 277] width 984 height 555
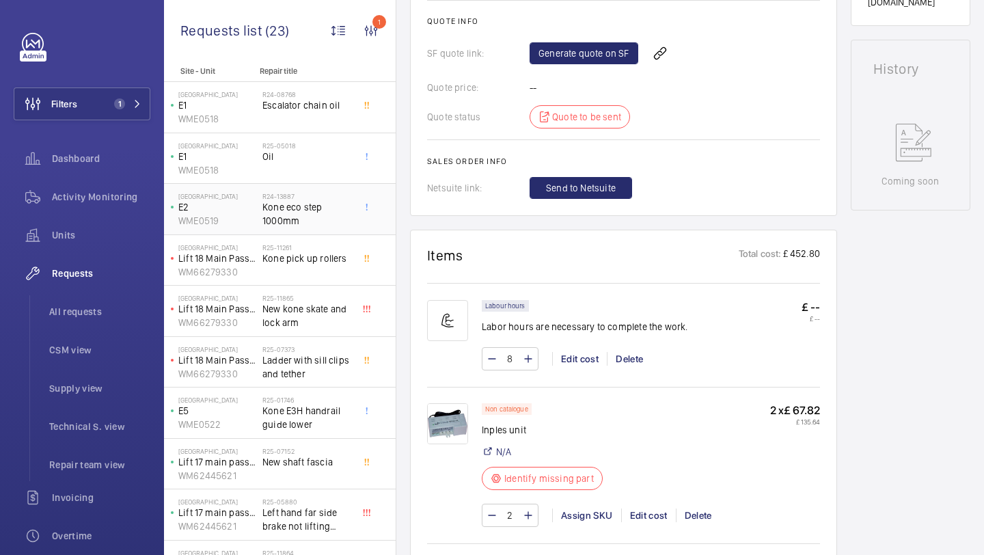
scroll to position [21, 0]
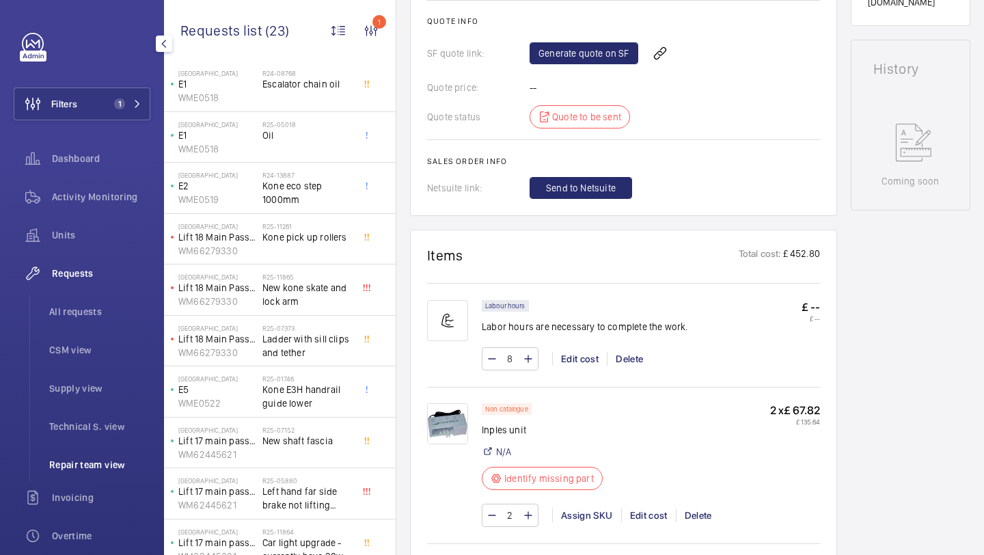
click at [81, 456] on li "Repair team view" at bounding box center [94, 464] width 112 height 33
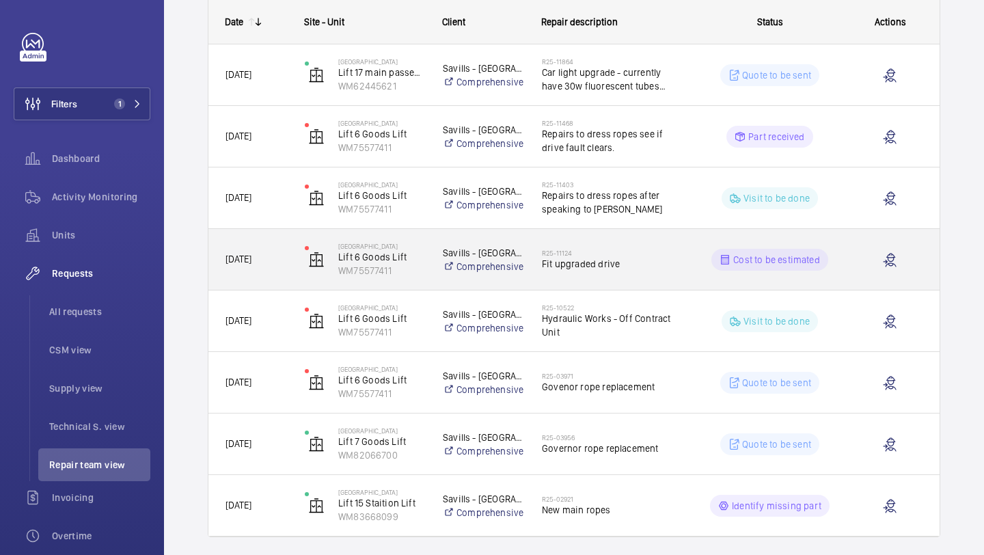
scroll to position [222, 0]
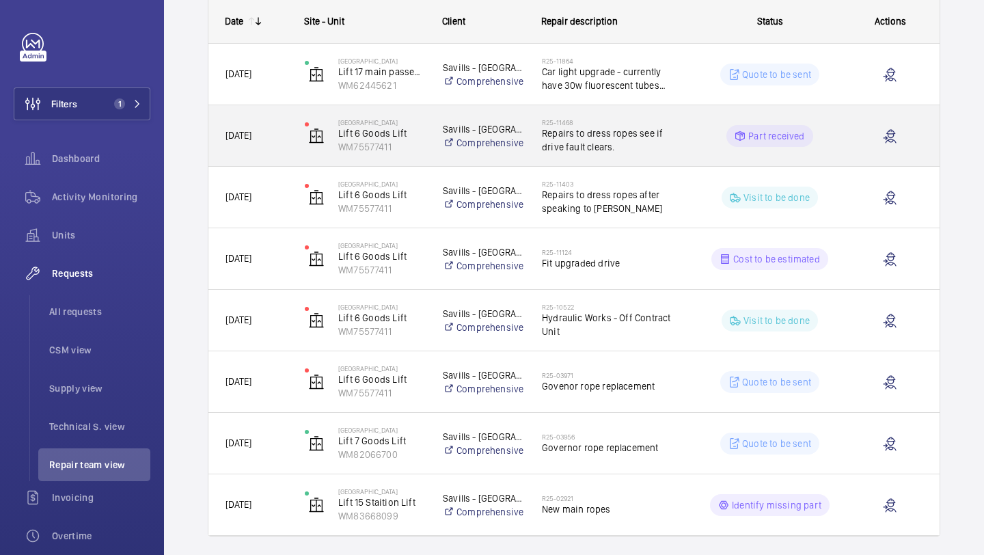
click at [603, 135] on span "Repairs to dress ropes see if drive fault clears." at bounding box center [612, 139] width 140 height 27
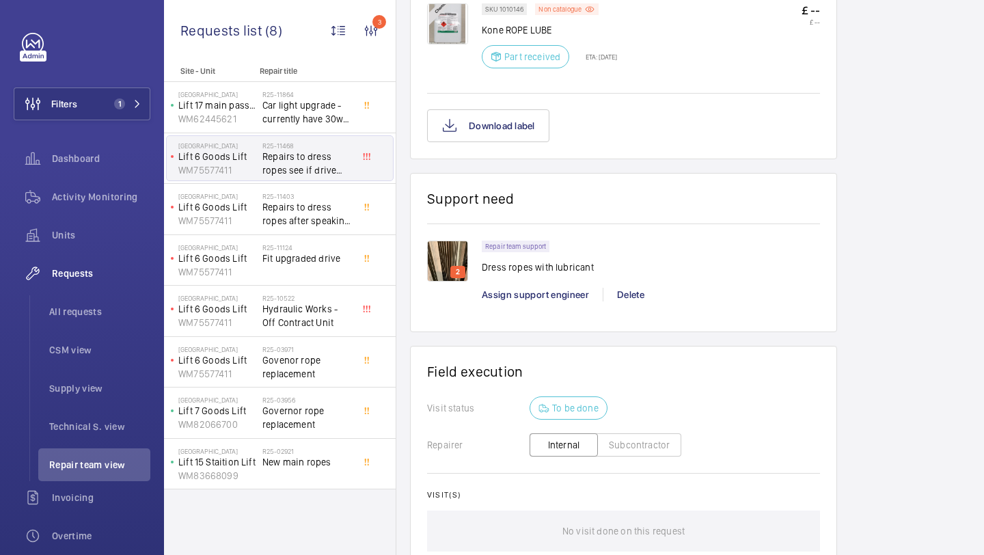
scroll to position [850, 0]
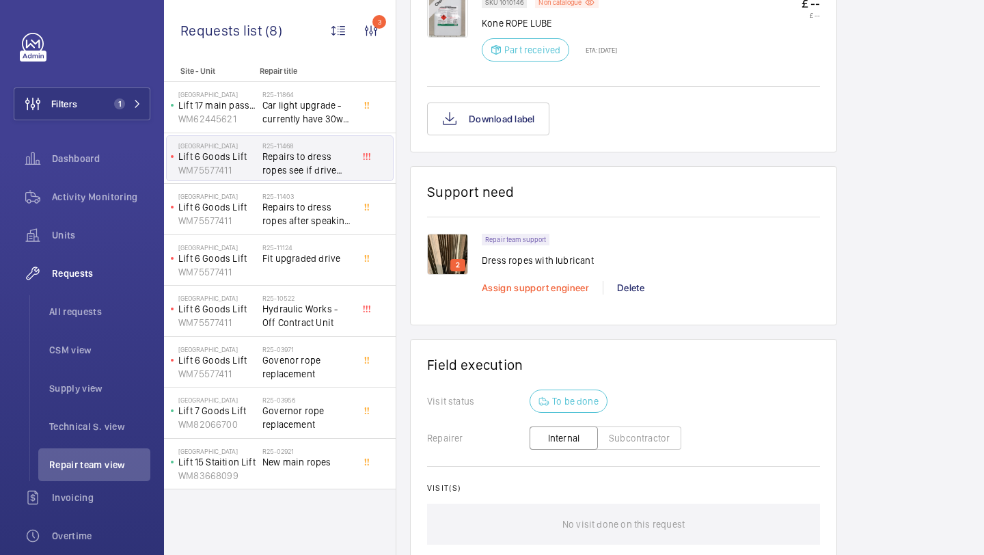
click at [542, 283] on span "Assign support engineer" at bounding box center [535, 287] width 107 height 11
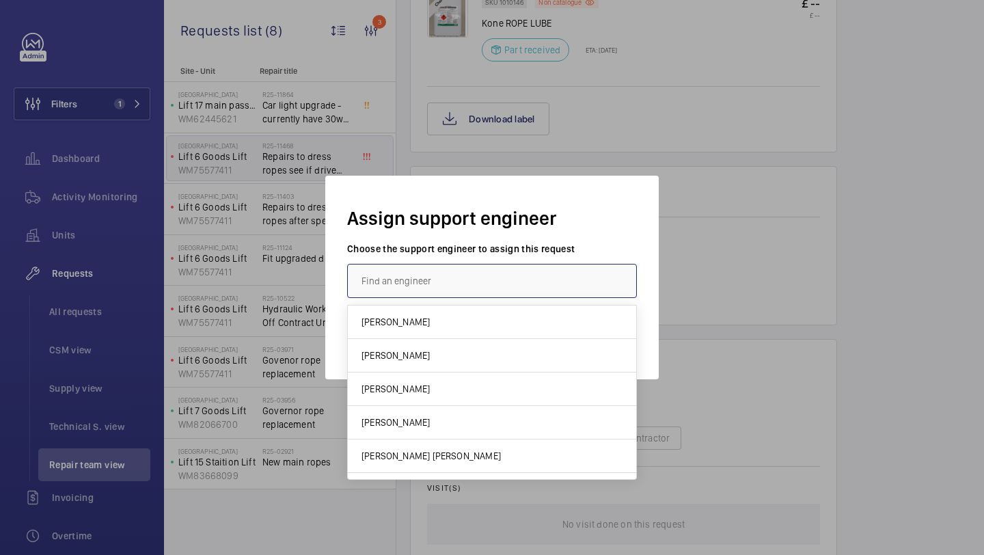
click at [485, 281] on input "text" at bounding box center [492, 281] width 290 height 34
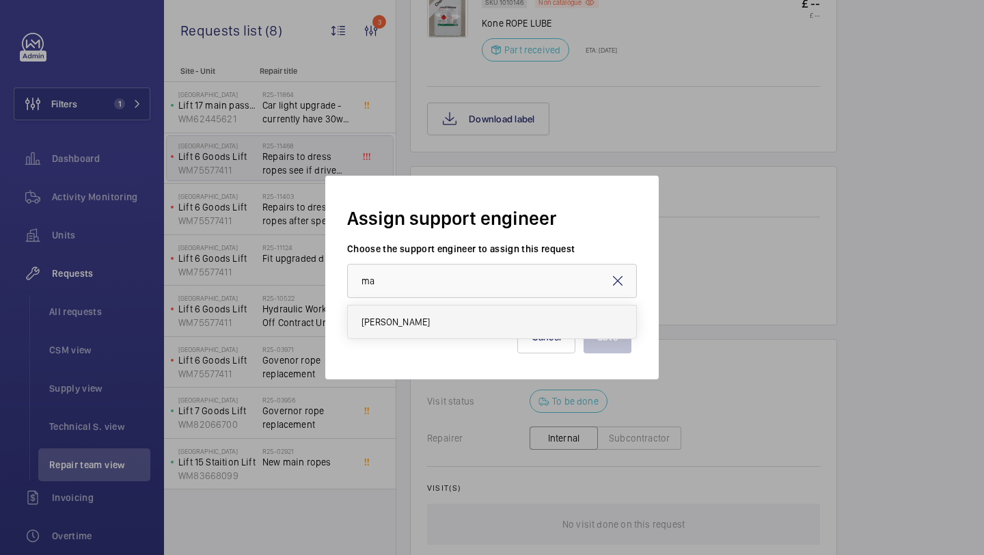
click at [441, 320] on mat-option "[PERSON_NAME]" at bounding box center [492, 321] width 288 height 33
type input "[PERSON_NAME]"
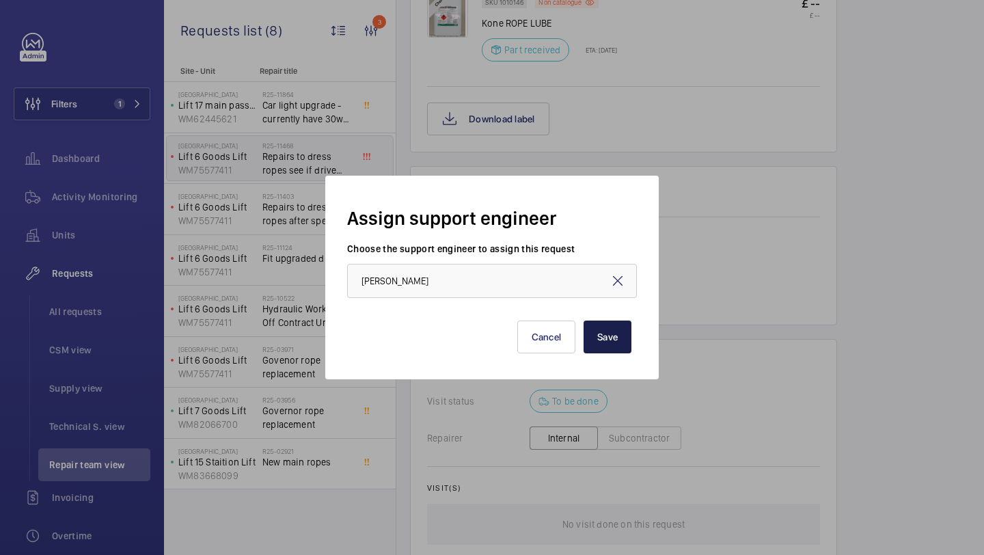
click at [595, 336] on button "Save" at bounding box center [607, 336] width 48 height 33
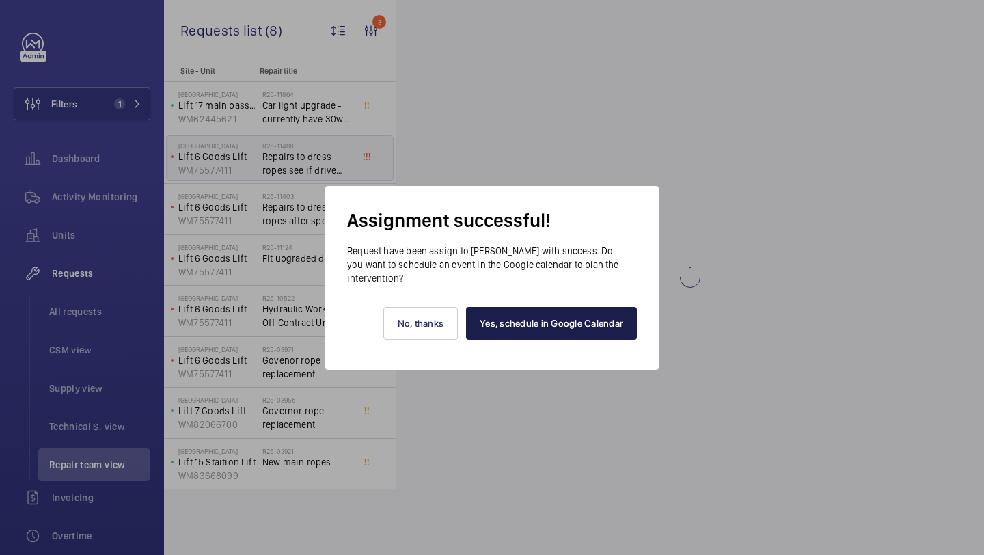
click at [564, 314] on link "Yes, schedule in Google Calendar" at bounding box center [551, 323] width 171 height 33
click at [555, 329] on link "Yes, schedule in Google Calendar" at bounding box center [551, 323] width 171 height 33
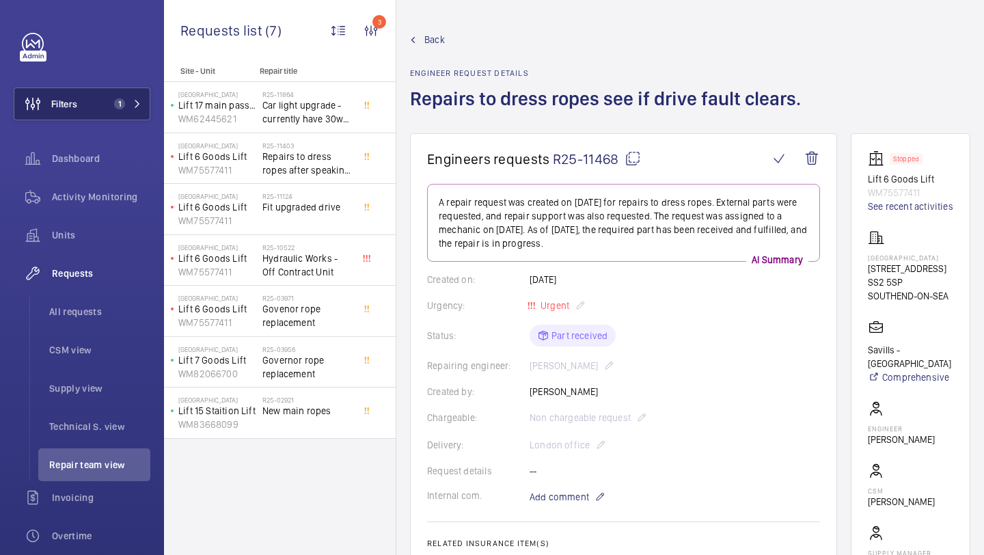
click at [102, 85] on div "Filters 1 Dashboard Activity Monitoring Units Requests All requests CSM view Su…" at bounding box center [82, 372] width 137 height 678
click at [102, 102] on button "Filters 1" at bounding box center [82, 103] width 137 height 33
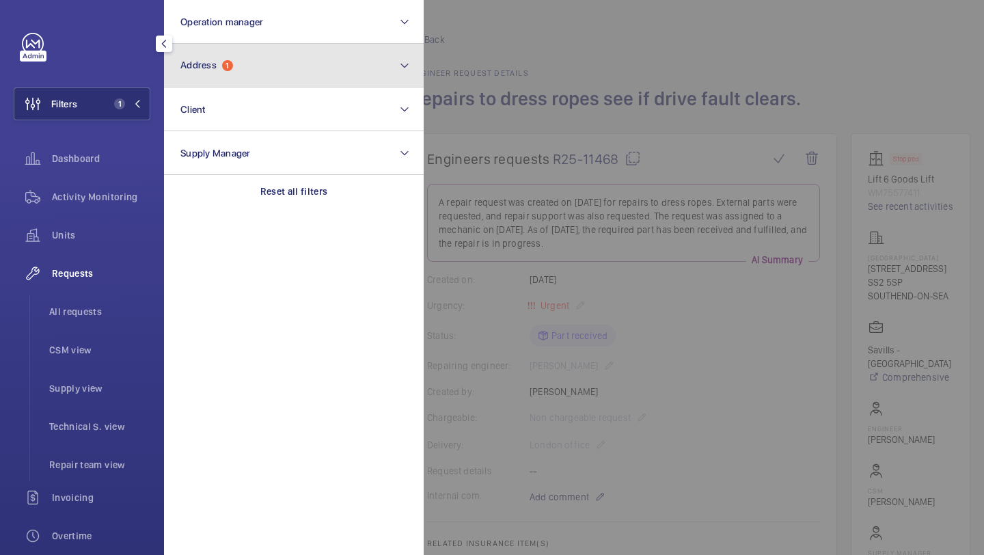
click at [239, 70] on button "Address 1" at bounding box center [294, 66] width 260 height 44
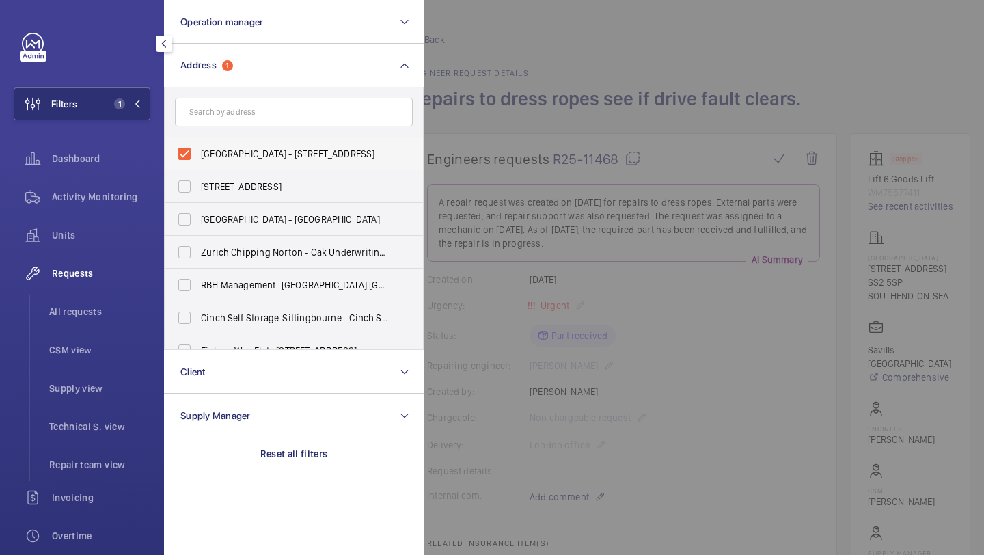
click at [255, 139] on label "[GEOGRAPHIC_DATA] - [STREET_ADDRESS]" at bounding box center [284, 153] width 238 height 33
click at [198, 140] on input "[GEOGRAPHIC_DATA] - [STREET_ADDRESS]" at bounding box center [184, 153] width 27 height 27
checkbox input "false"
click at [555, 56] on div at bounding box center [916, 277] width 984 height 555
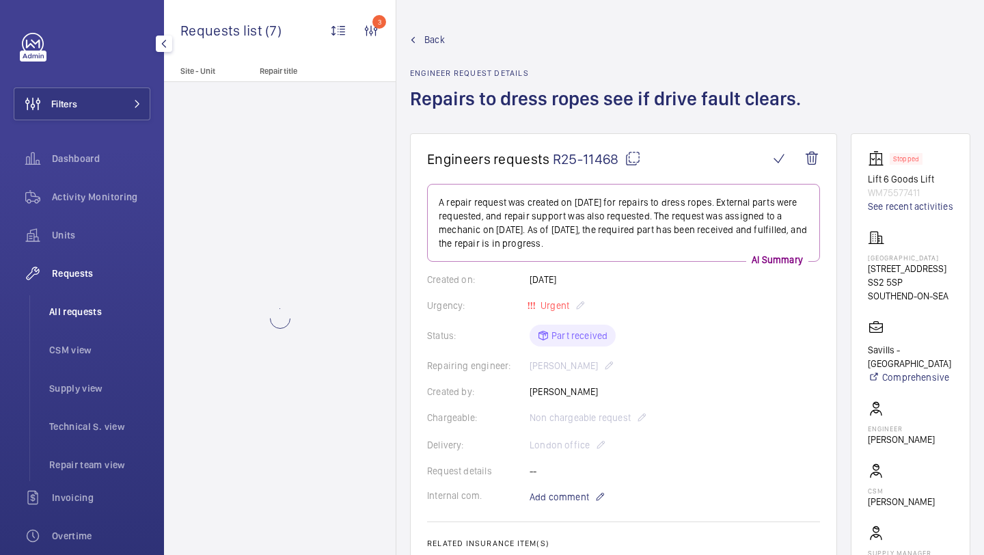
click at [82, 317] on span "All requests" at bounding box center [99, 312] width 101 height 14
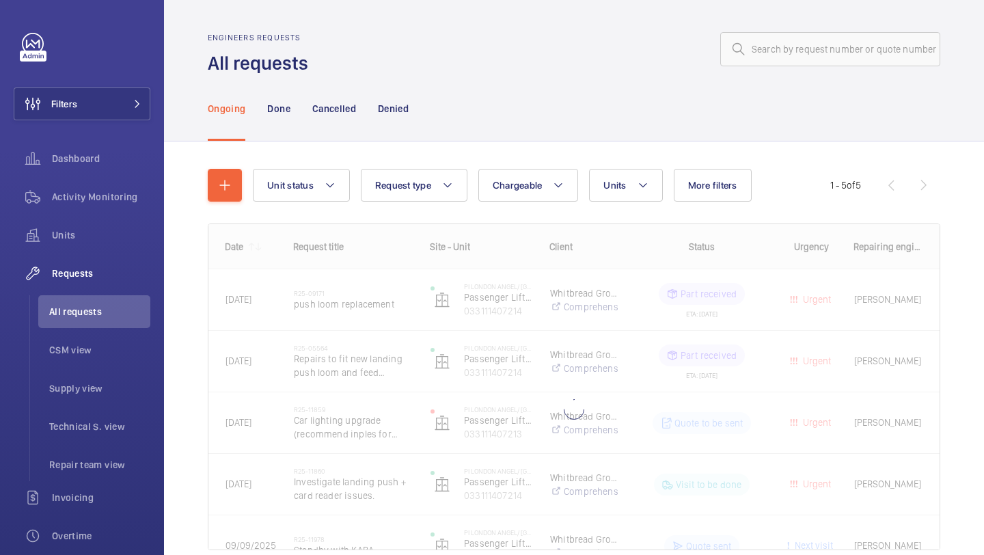
click at [740, 53] on mat-icon at bounding box center [738, 49] width 16 height 16
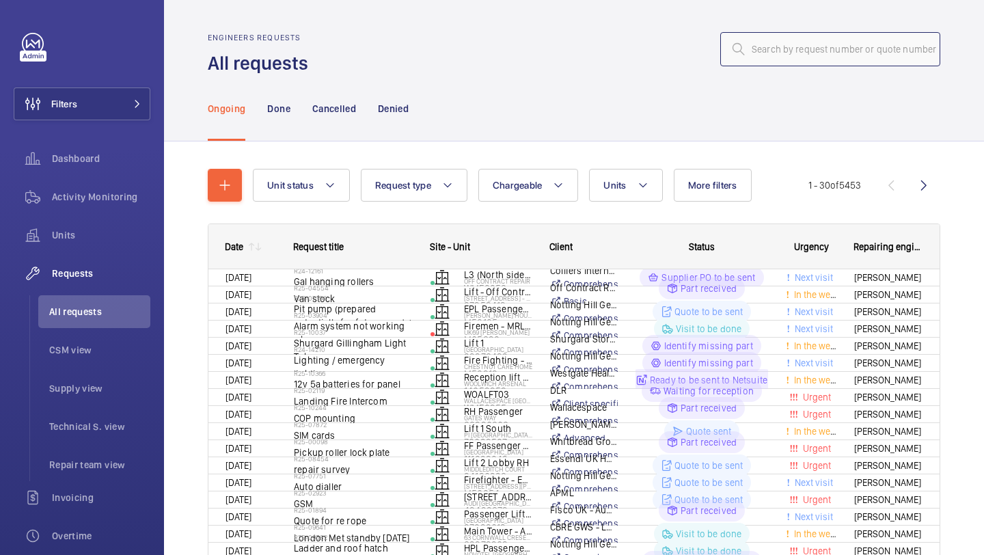
click at [771, 49] on input "text" at bounding box center [830, 49] width 220 height 34
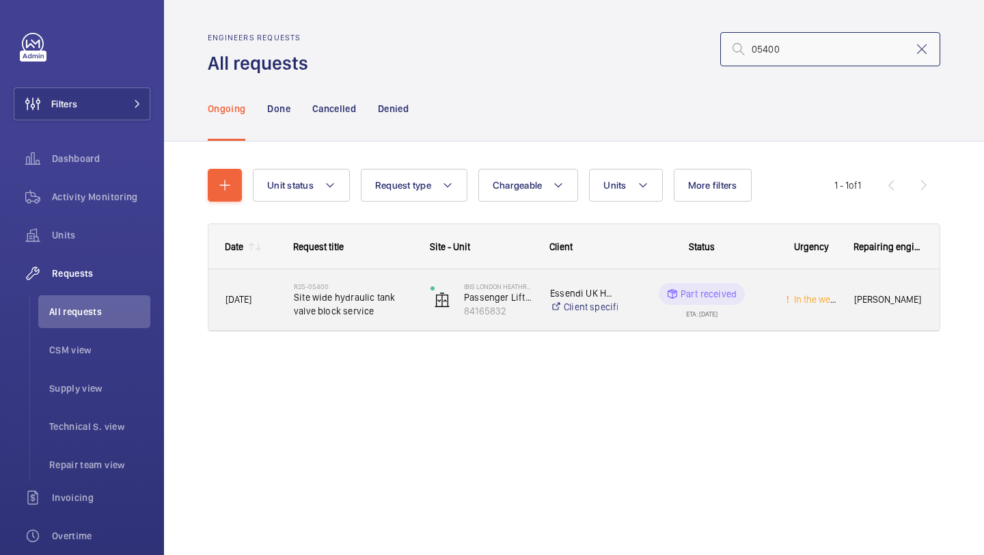
type input "05400"
click at [400, 303] on span "Site wide hydraulic tank valve block service" at bounding box center [353, 303] width 119 height 27
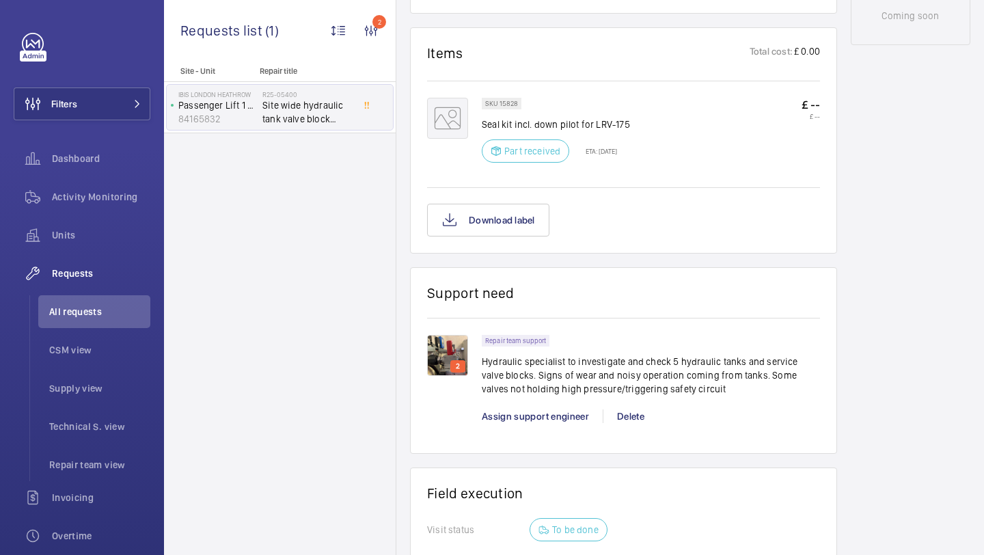
scroll to position [807, 0]
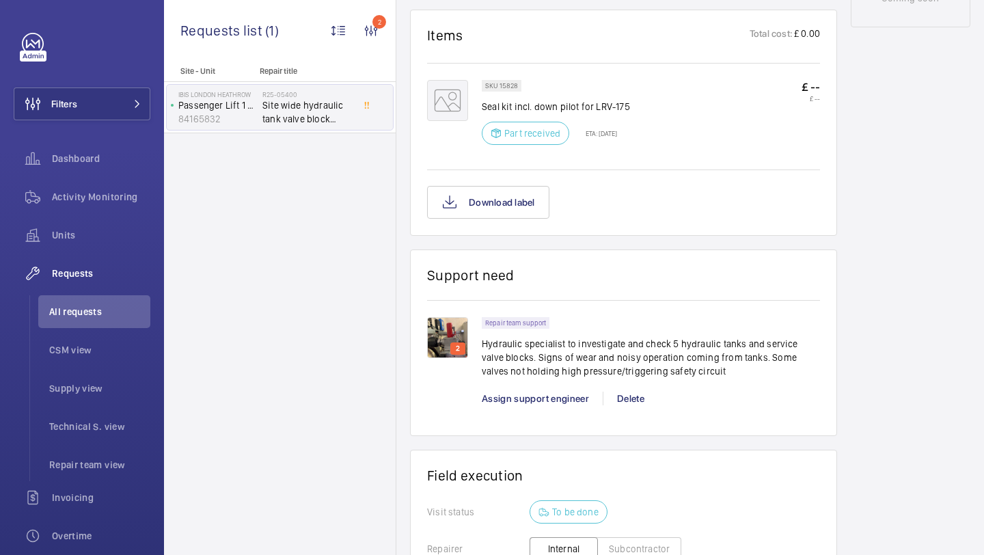
click at [443, 336] on img at bounding box center [447, 337] width 41 height 41
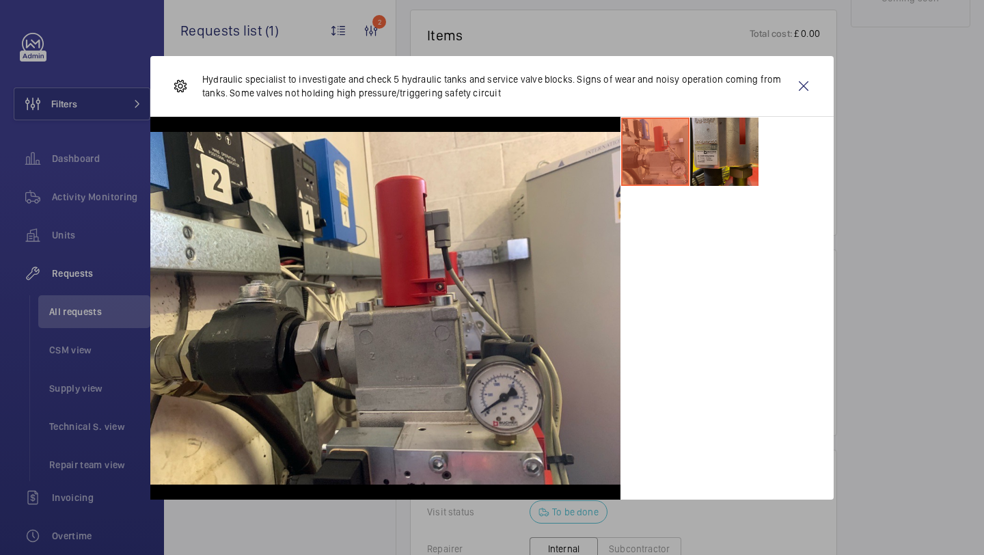
click at [697, 168] on li at bounding box center [724, 151] width 68 height 68
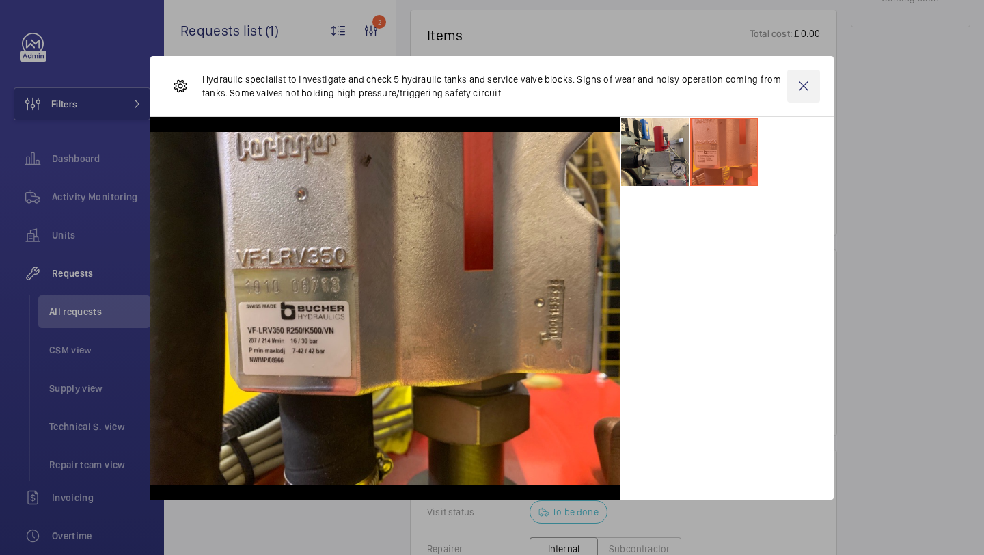
click at [807, 85] on wm-front-icon-button at bounding box center [803, 86] width 33 height 33
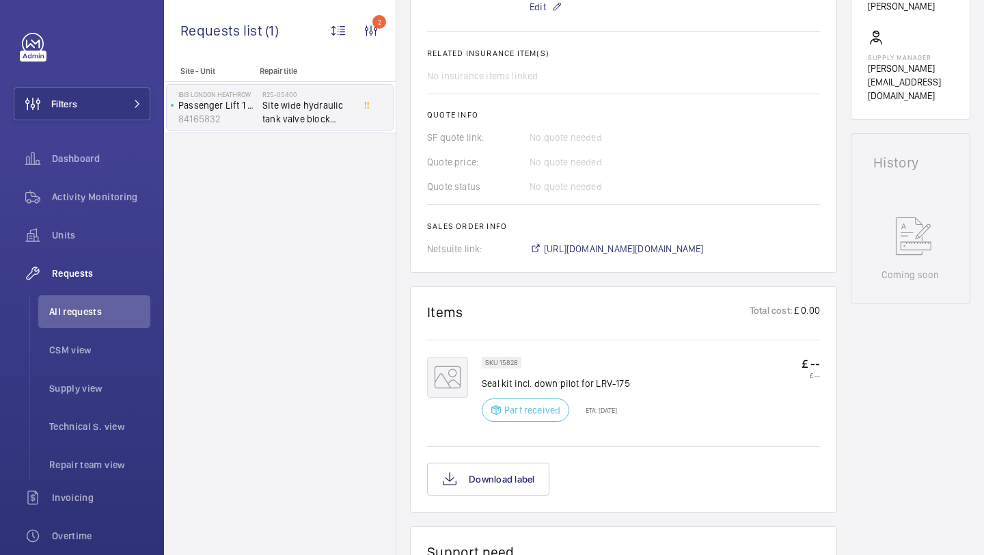
scroll to position [679, 0]
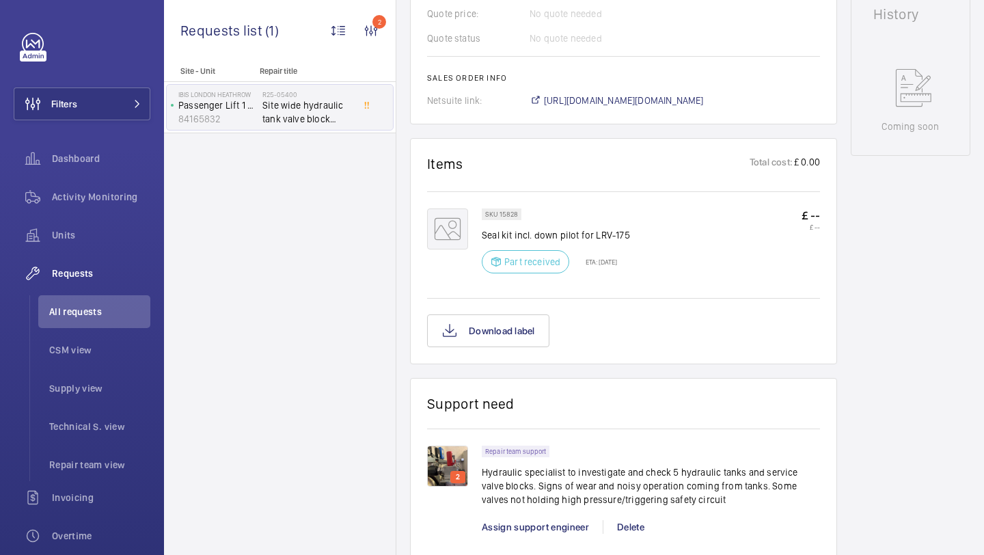
click at [507, 421] on div at bounding box center [492, 388] width 353 height 306
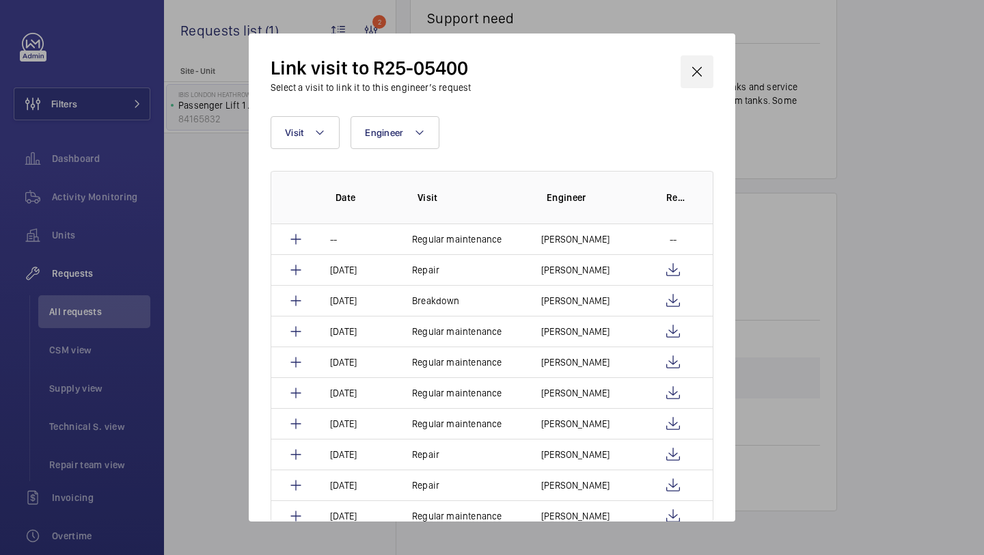
click at [696, 66] on wm-front-icon-button at bounding box center [696, 71] width 33 height 33
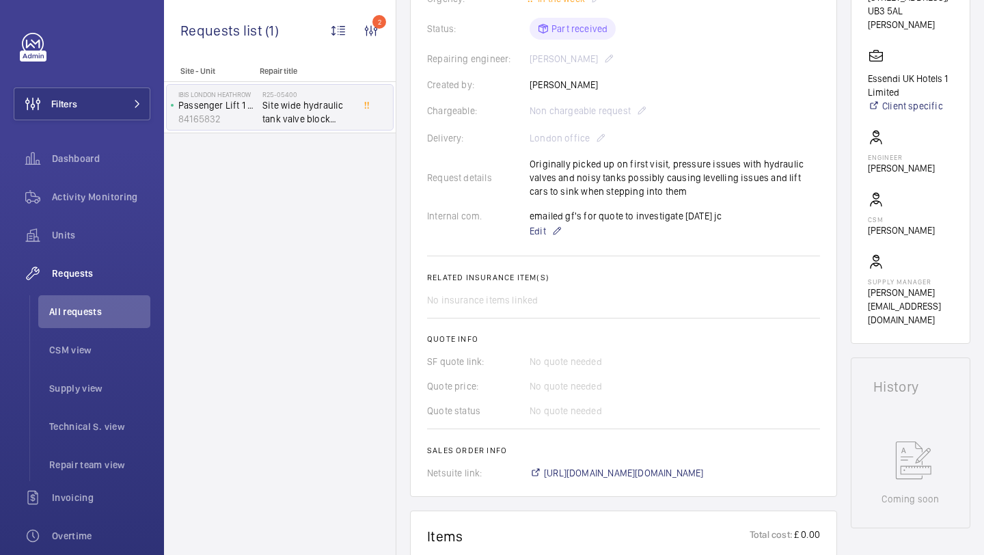
scroll to position [65, 0]
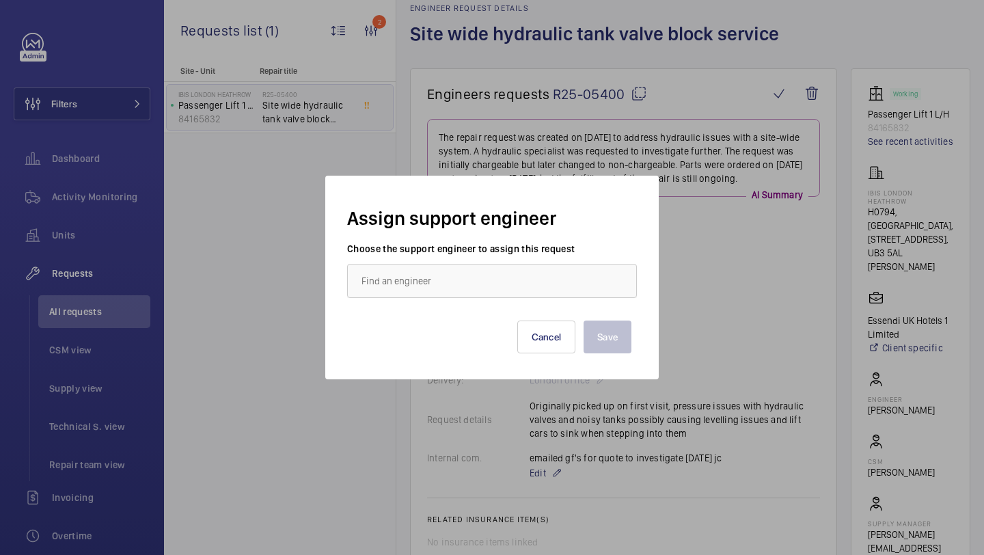
scroll to position [911, 0]
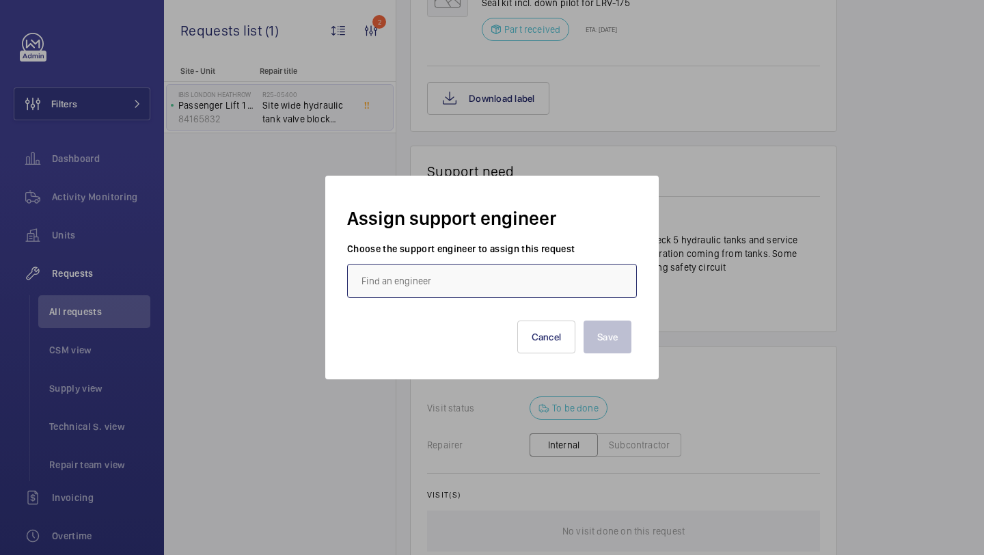
click at [504, 279] on input "text" at bounding box center [492, 281] width 290 height 34
click at [482, 330] on mat-option "[PERSON_NAME]" at bounding box center [492, 321] width 288 height 33
type input "[PERSON_NAME]"
click at [615, 340] on button "Save" at bounding box center [607, 336] width 48 height 33
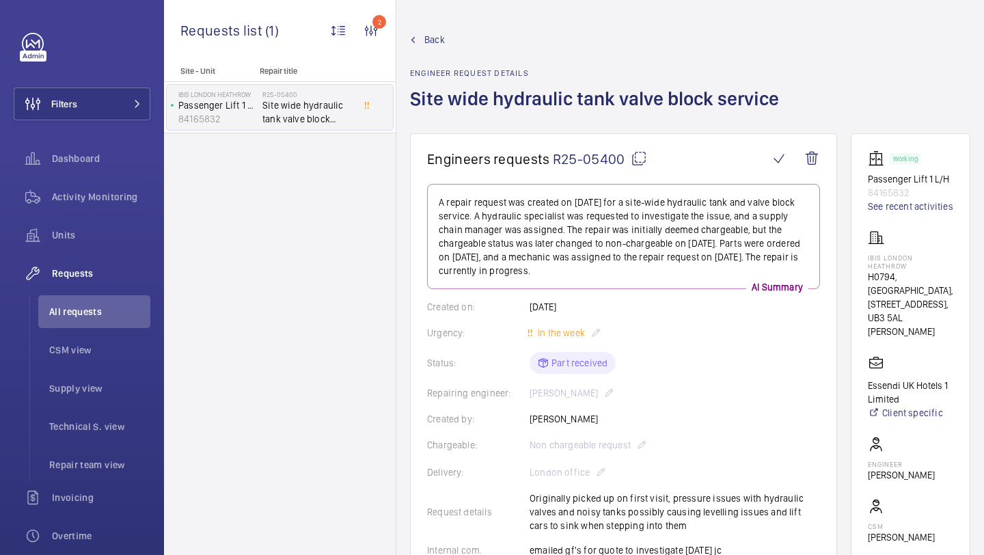
click at [534, 554] on span "Edit" at bounding box center [537, 565] width 16 height 14
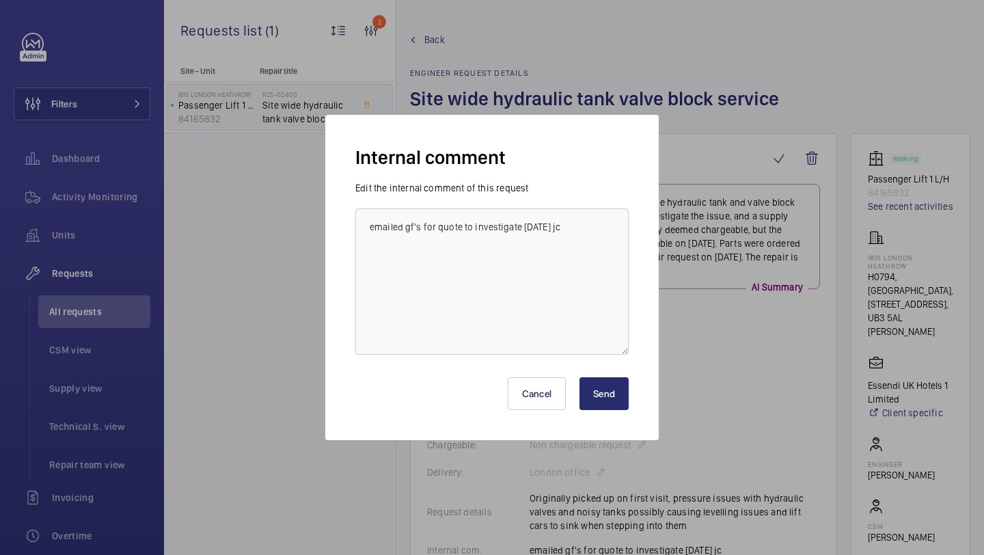
scroll to position [389, 0]
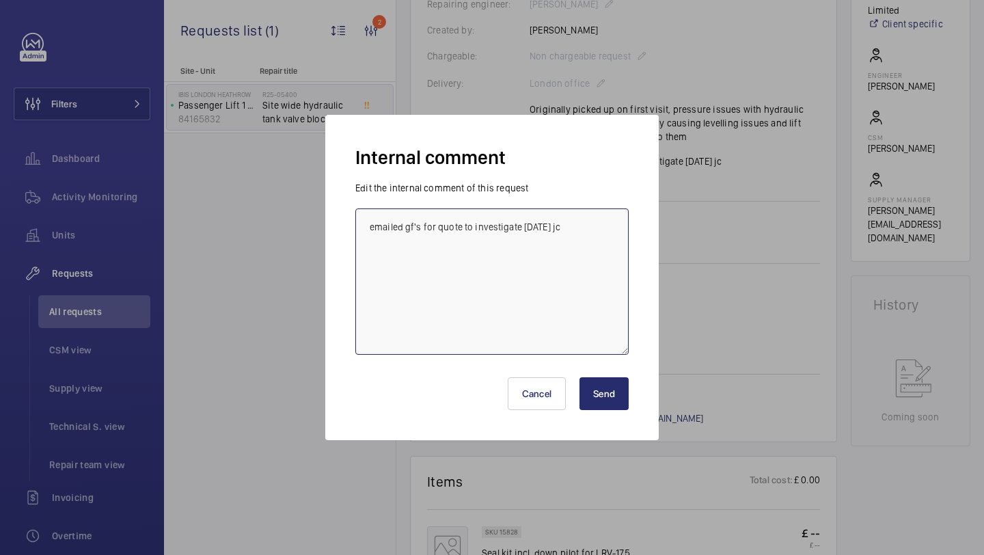
click at [605, 230] on textarea "emailed gf's for quote to investigate [DATE] jc" at bounding box center [491, 281] width 273 height 146
type textarea "emailed gf's for quote to investigate [DATE] jc [PERSON_NAME] BOOKED FOR [DATE]…"
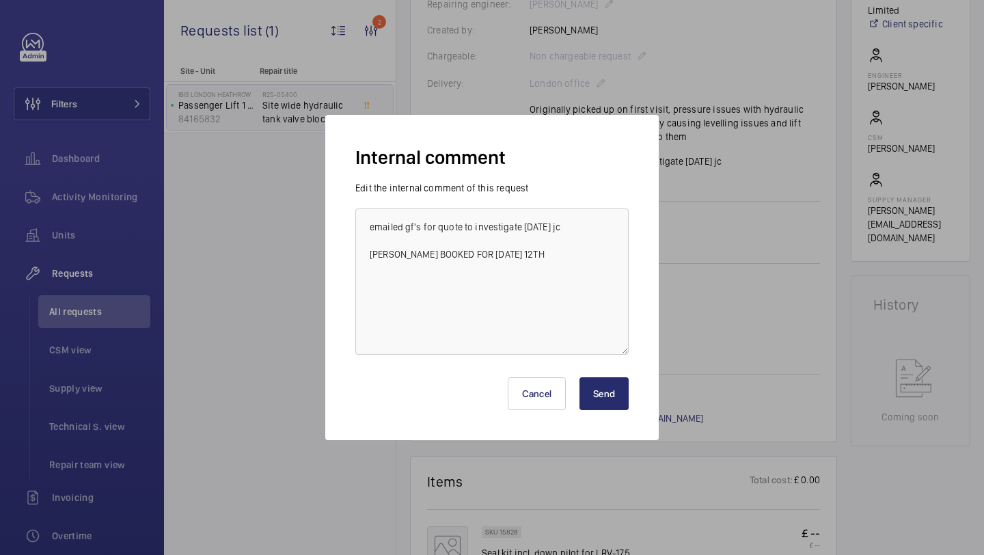
click at [600, 392] on button "Send" at bounding box center [603, 393] width 49 height 33
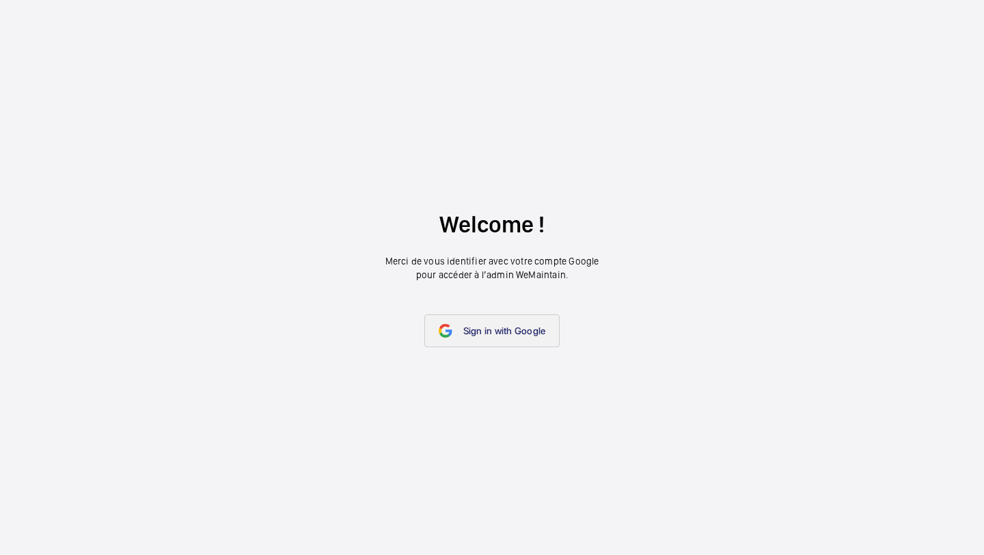
click at [503, 314] on link "Sign in with Google" at bounding box center [492, 330] width 136 height 33
drag, startPoint x: 504, startPoint y: 314, endPoint x: 499, endPoint y: 322, distance: 9.9
click at [504, 314] on link "Sign in with Google" at bounding box center [492, 330] width 136 height 33
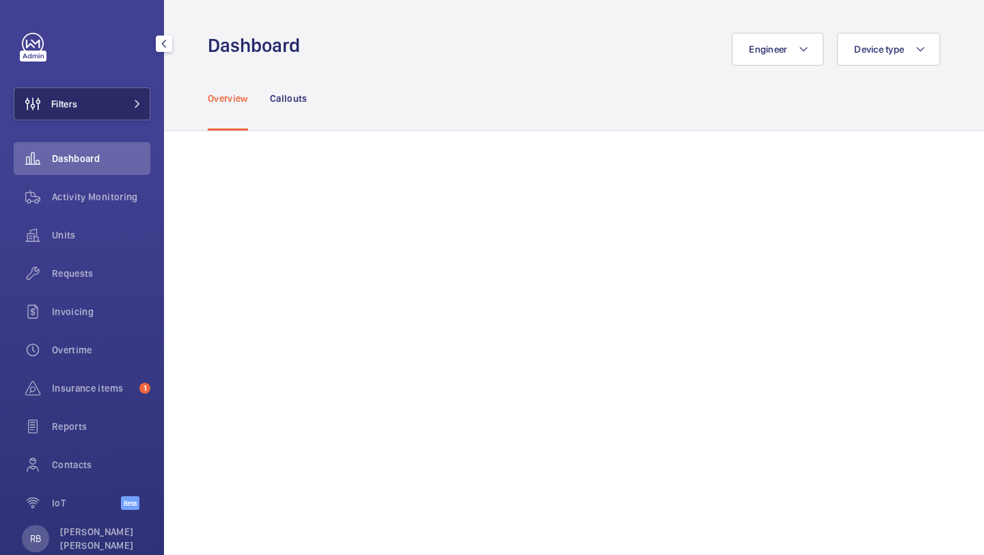
click at [140, 100] on mat-icon at bounding box center [137, 104] width 8 height 8
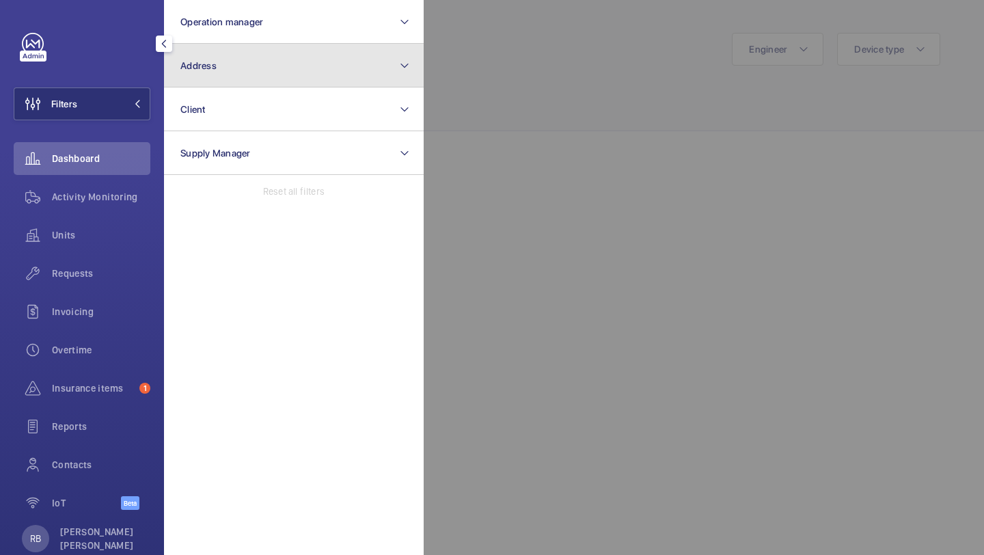
click at [232, 66] on button "Address" at bounding box center [294, 66] width 260 height 44
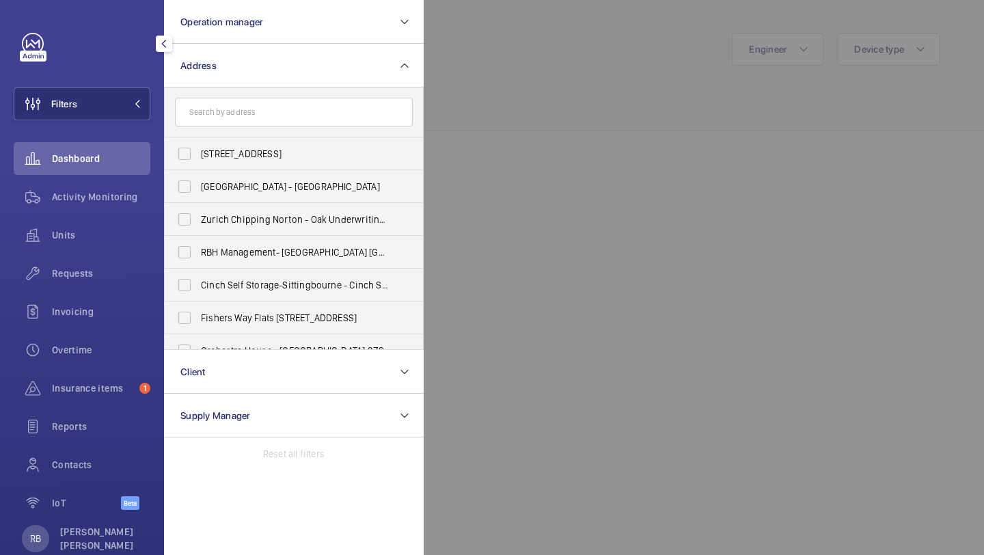
click at [263, 117] on input "text" at bounding box center [294, 112] width 238 height 29
click at [263, 118] on input "text" at bounding box center [294, 112] width 238 height 29
click at [279, 102] on input "text" at bounding box center [294, 112] width 238 height 29
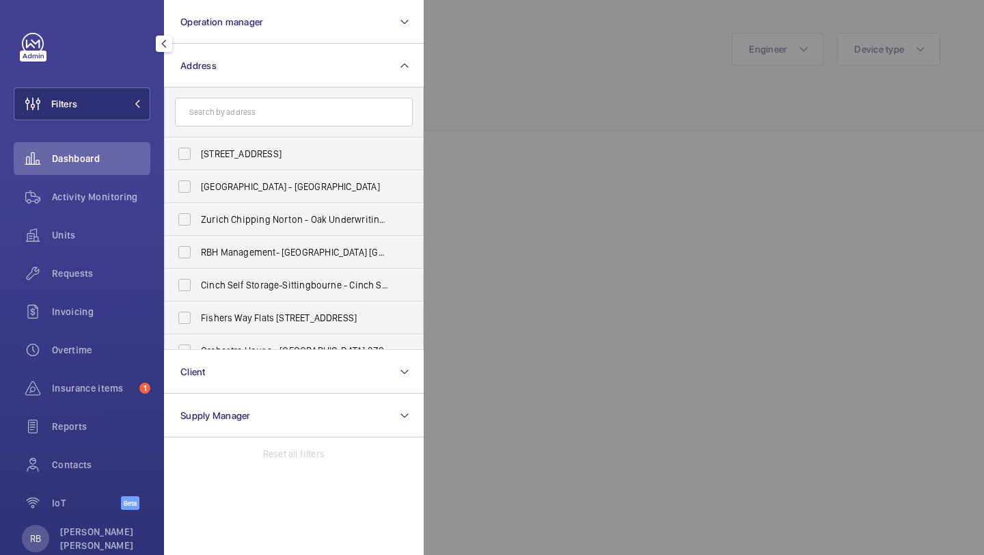
click at [279, 102] on input "text" at bounding box center [294, 112] width 238 height 29
click at [277, 105] on input "text" at bounding box center [294, 112] width 238 height 29
click at [278, 120] on input "text" at bounding box center [294, 112] width 238 height 29
click at [279, 118] on input "text" at bounding box center [294, 112] width 238 height 29
click at [280, 109] on input "text" at bounding box center [294, 112] width 238 height 29
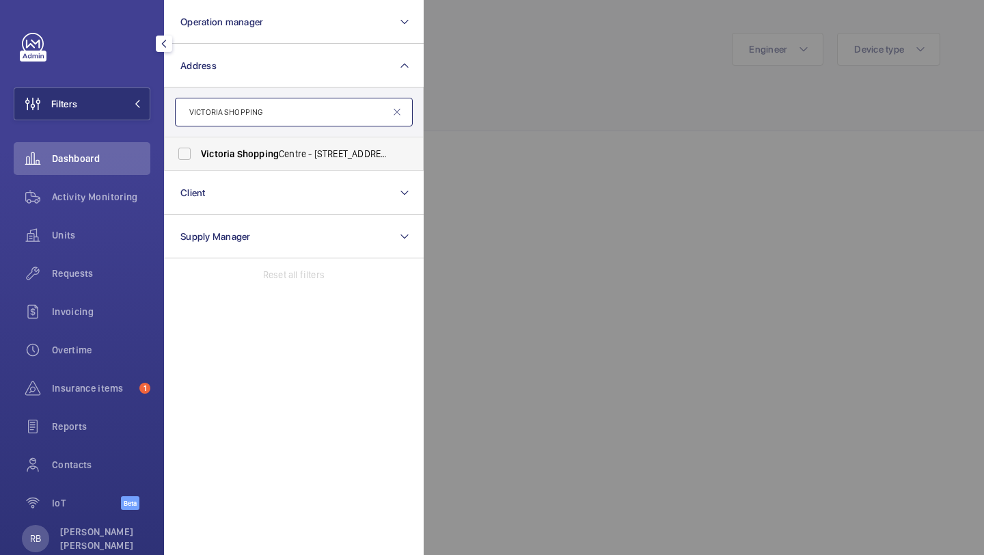
type input "VICTORIA SHOPPING"
click at [251, 152] on span "Shopping" at bounding box center [258, 153] width 42 height 11
click at [198, 152] on input "Victoria Shopping Centre - 362 Chartwell Square, Southend on Sea, SOUTHEND-ON-S…" at bounding box center [184, 153] width 27 height 27
checkbox input "true"
click at [502, 143] on div at bounding box center [916, 277] width 984 height 555
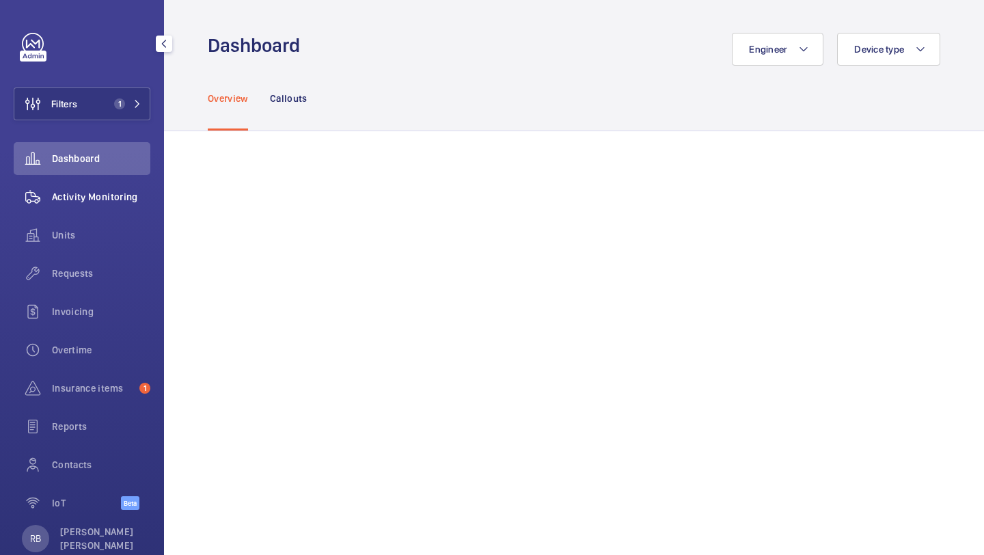
click at [105, 191] on span "Activity Monitoring" at bounding box center [101, 197] width 98 height 14
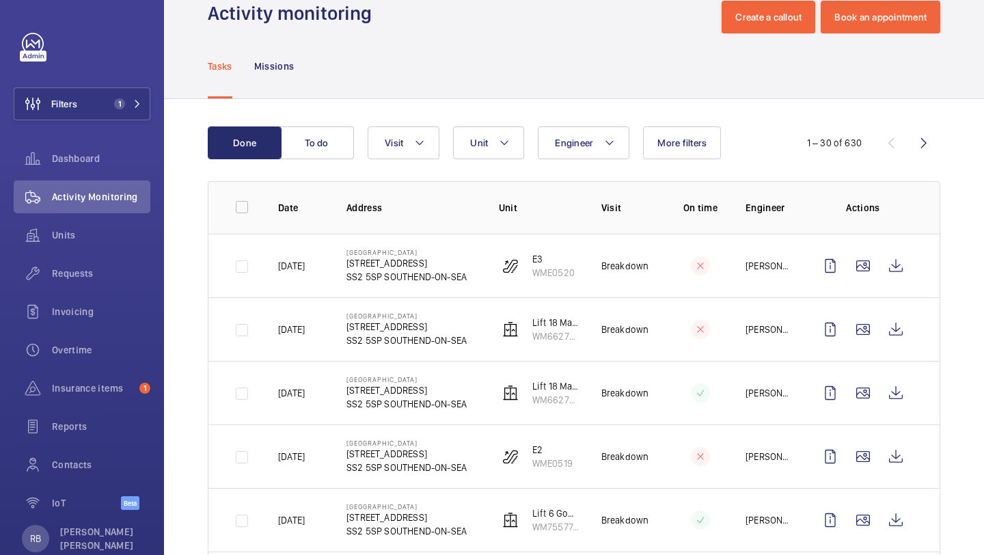
scroll to position [53, 0]
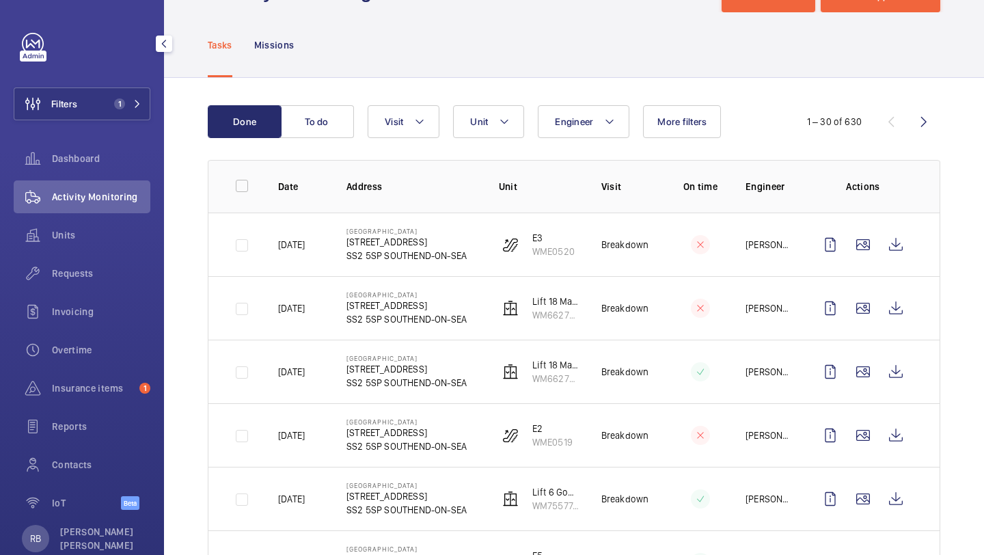
click at [99, 293] on div "Requests" at bounding box center [82, 276] width 137 height 38
click at [99, 292] on div "Requests" at bounding box center [82, 276] width 137 height 38
click at [99, 284] on div "Requests" at bounding box center [82, 273] width 137 height 33
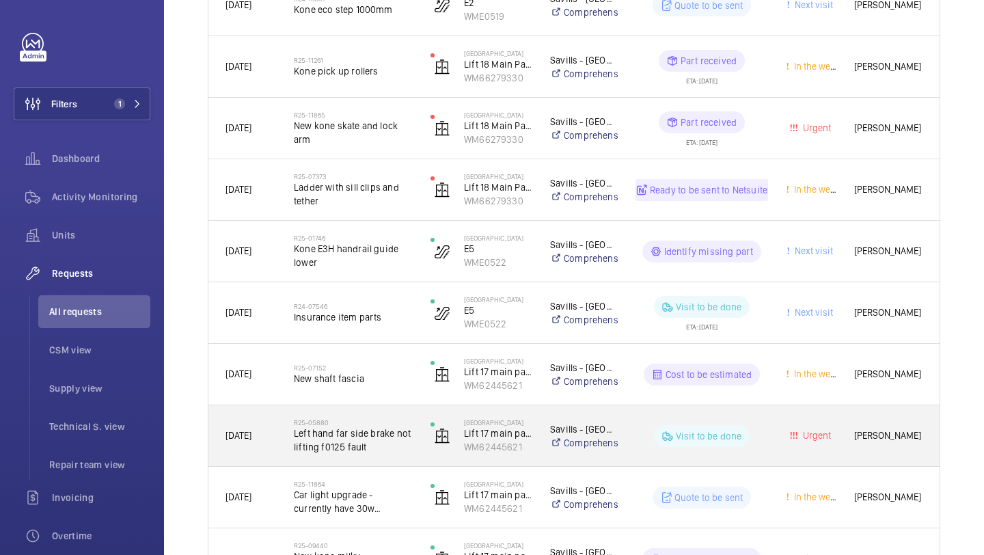
scroll to position [454, 0]
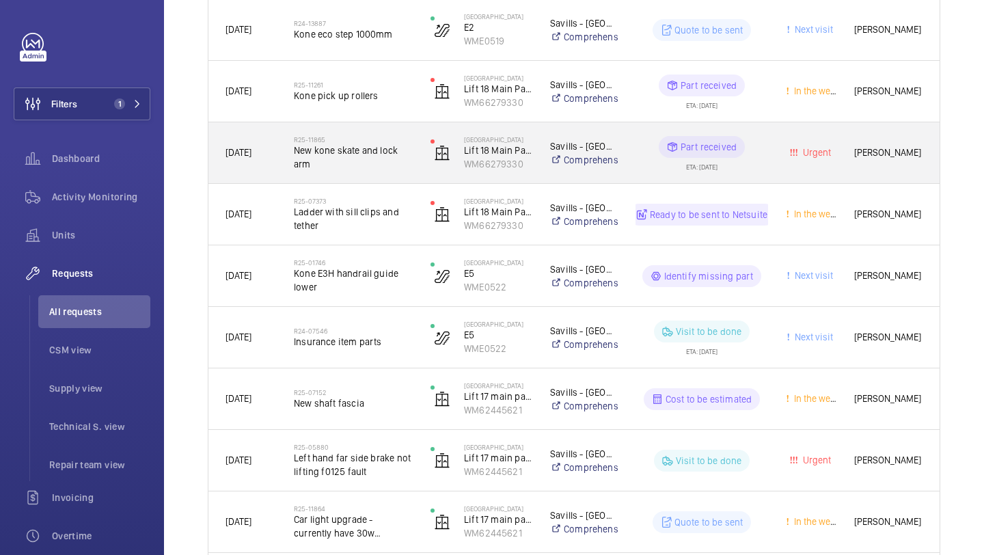
click at [389, 165] on span "New kone skate and lock arm" at bounding box center [353, 156] width 119 height 27
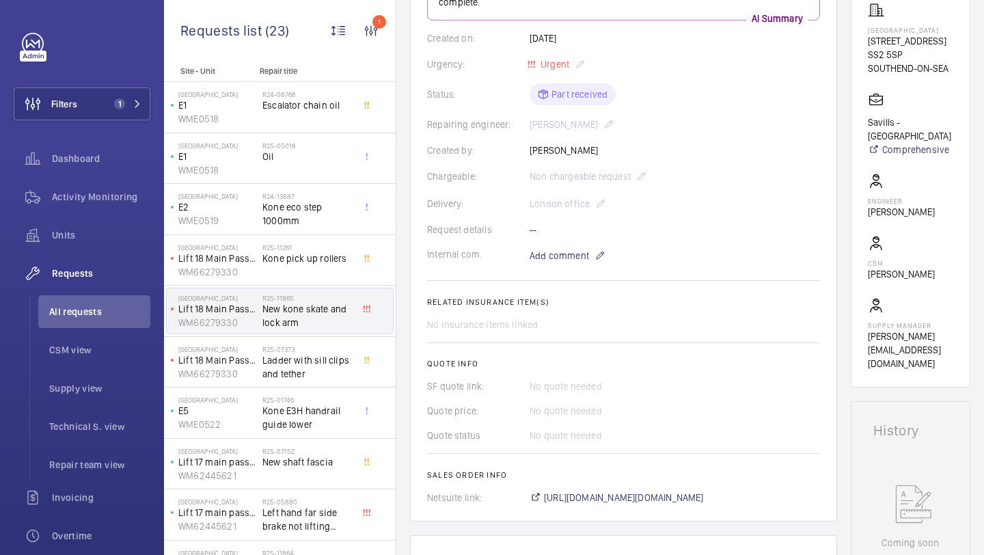
scroll to position [128, 0]
